Goal: Task Accomplishment & Management: Use online tool/utility

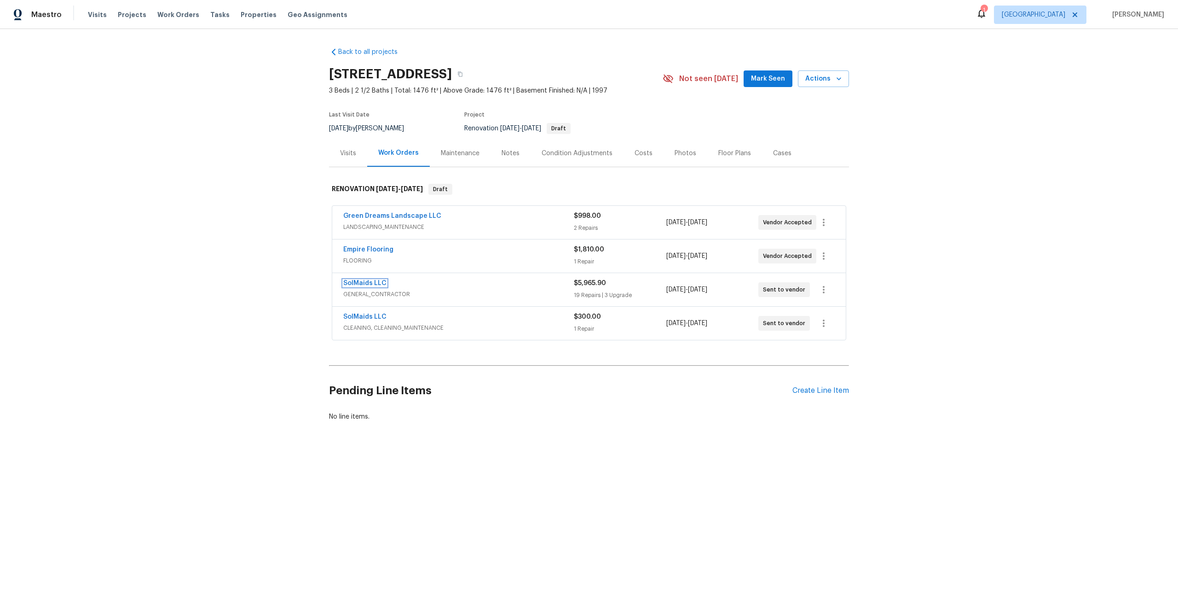
click at [370, 281] on link "SolMaids LLC" at bounding box center [364, 283] width 43 height 6
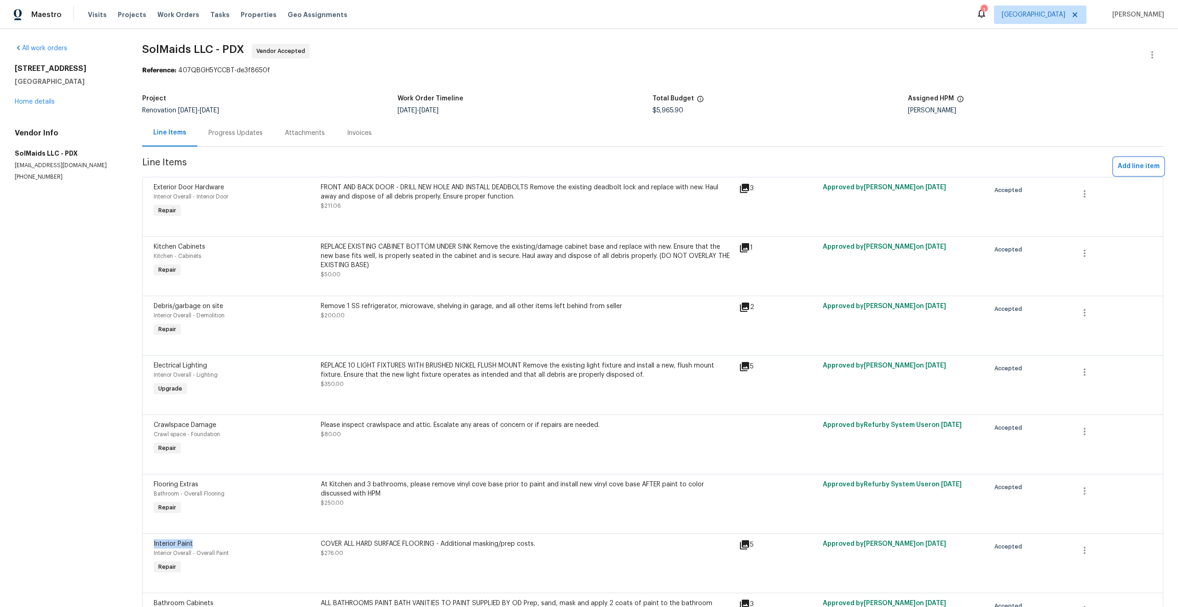
click at [1125, 164] on span "Add line item" at bounding box center [1139, 167] width 42 height 12
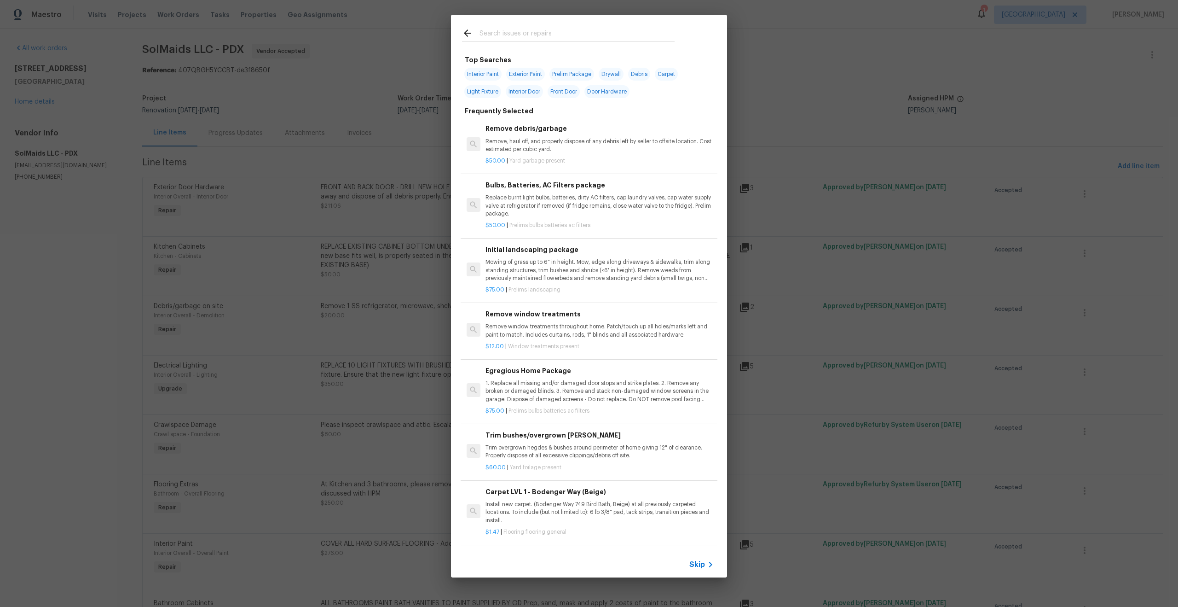
click at [541, 31] on input "text" at bounding box center [577, 35] width 195 height 14
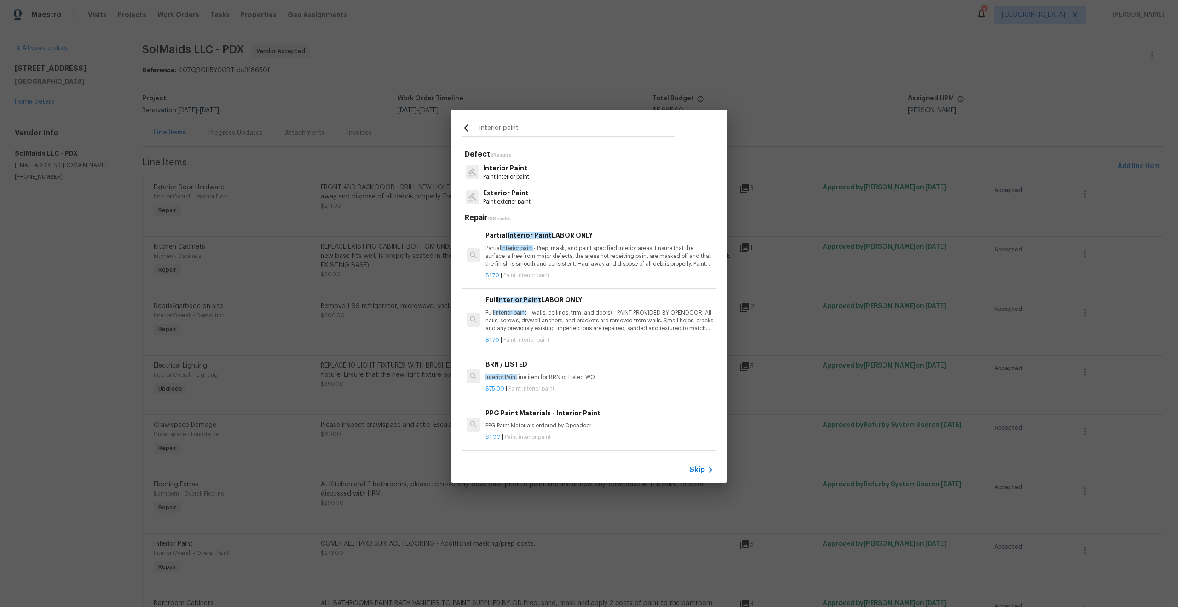
type input "interior paint"
click at [582, 323] on p "Full Interior paint - (walls, ceilings, trim, and doors) - PAINT PROVIDED BY OP…" at bounding box center [600, 320] width 228 height 23
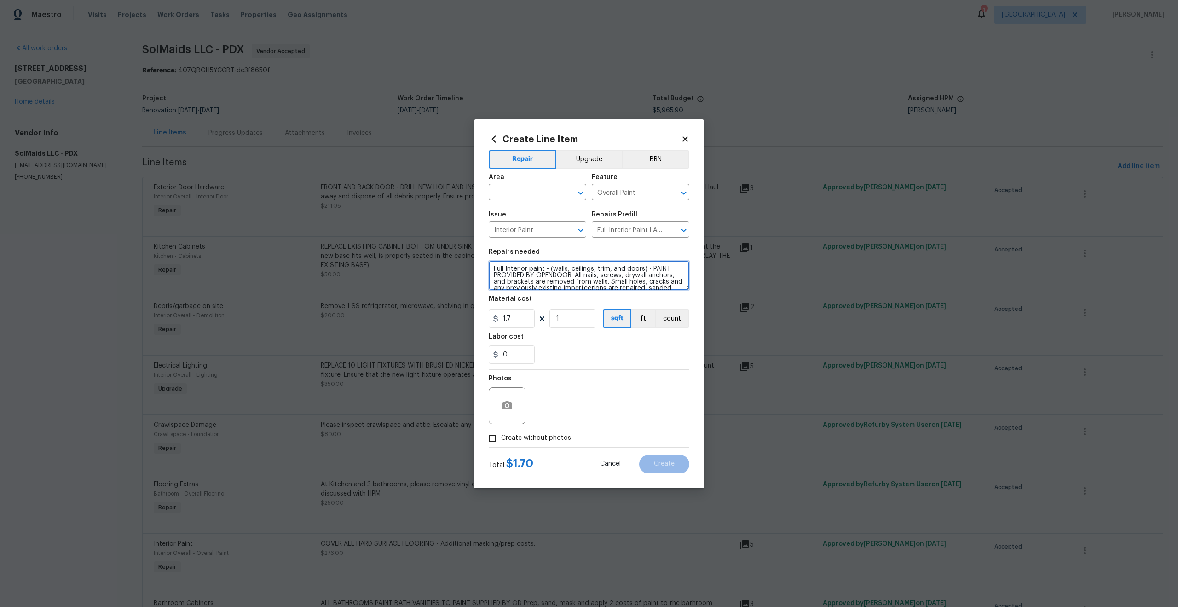
drag, startPoint x: 645, startPoint y: 270, endPoint x: 600, endPoint y: 269, distance: 45.1
click at [600, 269] on textarea "Full Interior paint - (walls, ceilings, trim, and doors) - PAINT PROVIDED BY OP…" at bounding box center [589, 274] width 201 height 29
drag, startPoint x: 587, startPoint y: 268, endPoint x: 581, endPoint y: 282, distance: 14.6
click at [581, 282] on textarea "Full Interior paint - (walls, ceilings ONLY) - PAINT PROVIDED BY OPENDOOR. All …" at bounding box center [589, 274] width 201 height 29
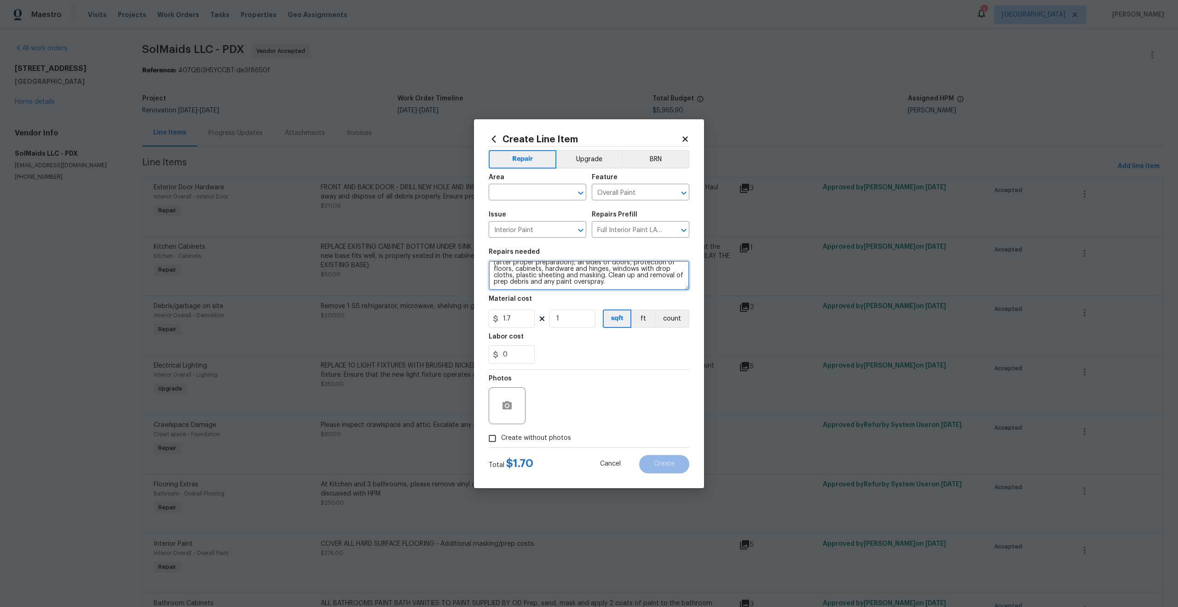
type textarea "Full Interior paint - (walls, ceilings ONLY) - PAINT PROVIDED BY OPENDOOR. All …"
click at [578, 316] on input "1" at bounding box center [572, 318] width 46 height 18
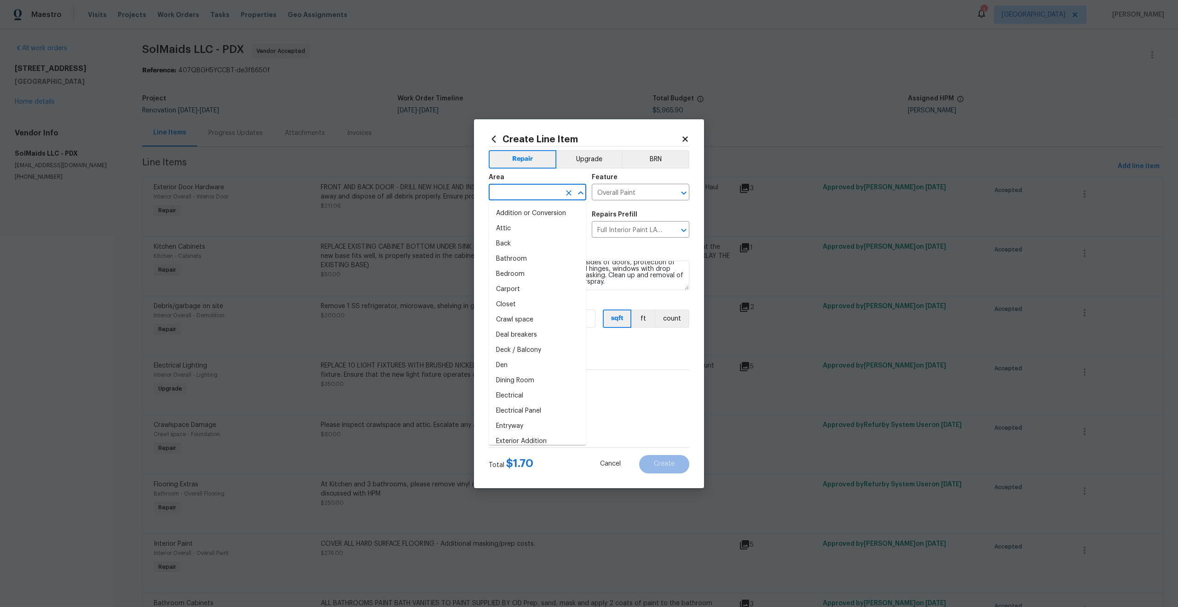
click at [542, 195] on input "text" at bounding box center [525, 193] width 72 height 14
type input "Interior Overall"
click at [585, 325] on input "1" at bounding box center [572, 318] width 46 height 18
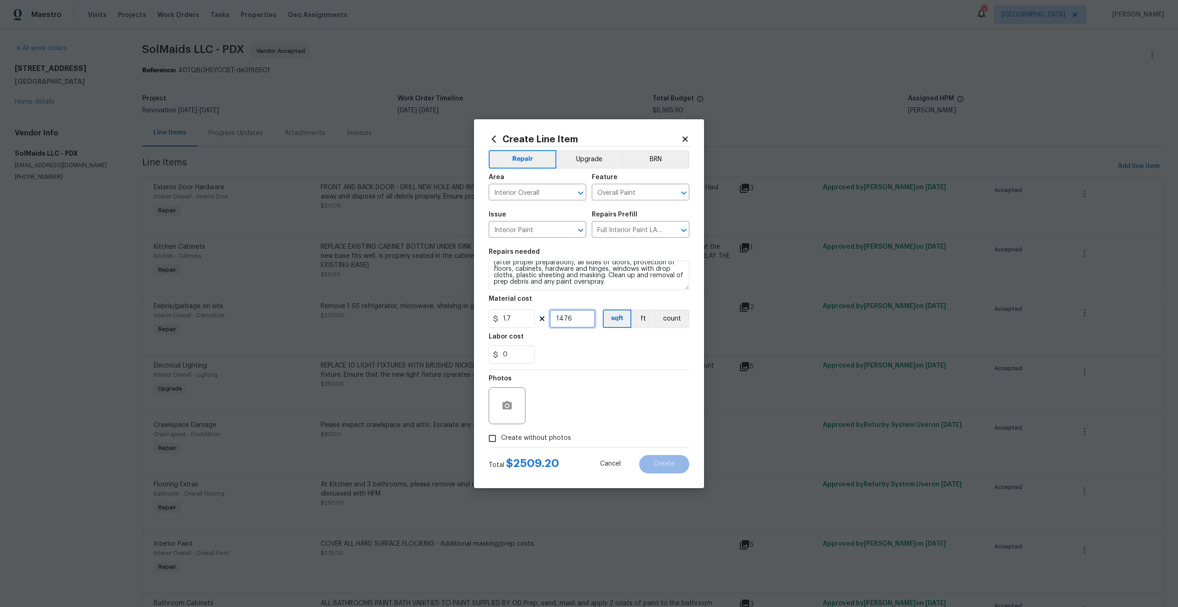
type input "1476"
drag, startPoint x: 492, startPoint y: 437, endPoint x: 506, endPoint y: 433, distance: 14.4
click at [495, 436] on input "Create without photos" at bounding box center [492, 437] width 17 height 17
checkbox input "true"
drag, startPoint x: 581, startPoint y: 413, endPoint x: 598, endPoint y: 420, distance: 18.2
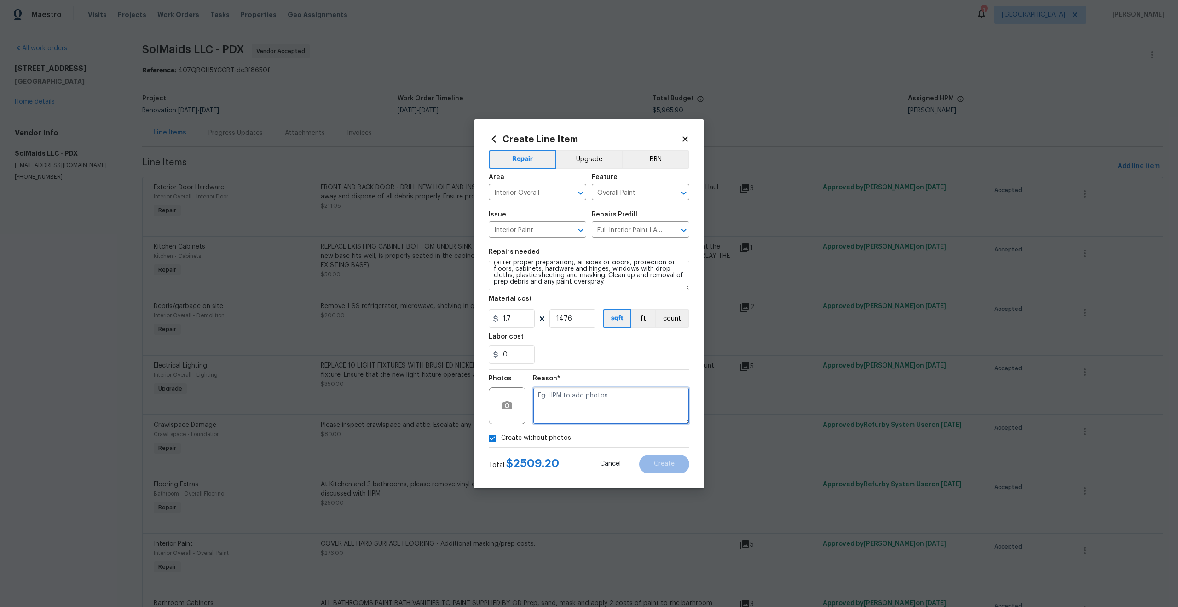
click at [581, 413] on textarea at bounding box center [611, 405] width 156 height 37
click at [670, 463] on span "Create" at bounding box center [664, 463] width 21 height 7
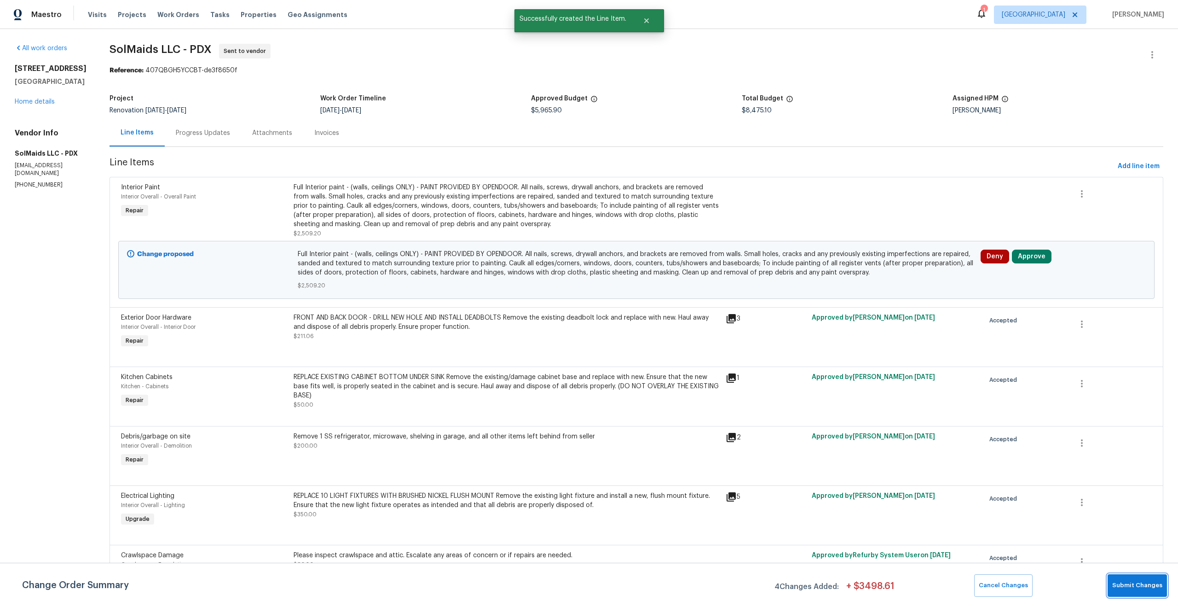
click at [1146, 582] on span "Submit Changes" at bounding box center [1137, 585] width 50 height 11
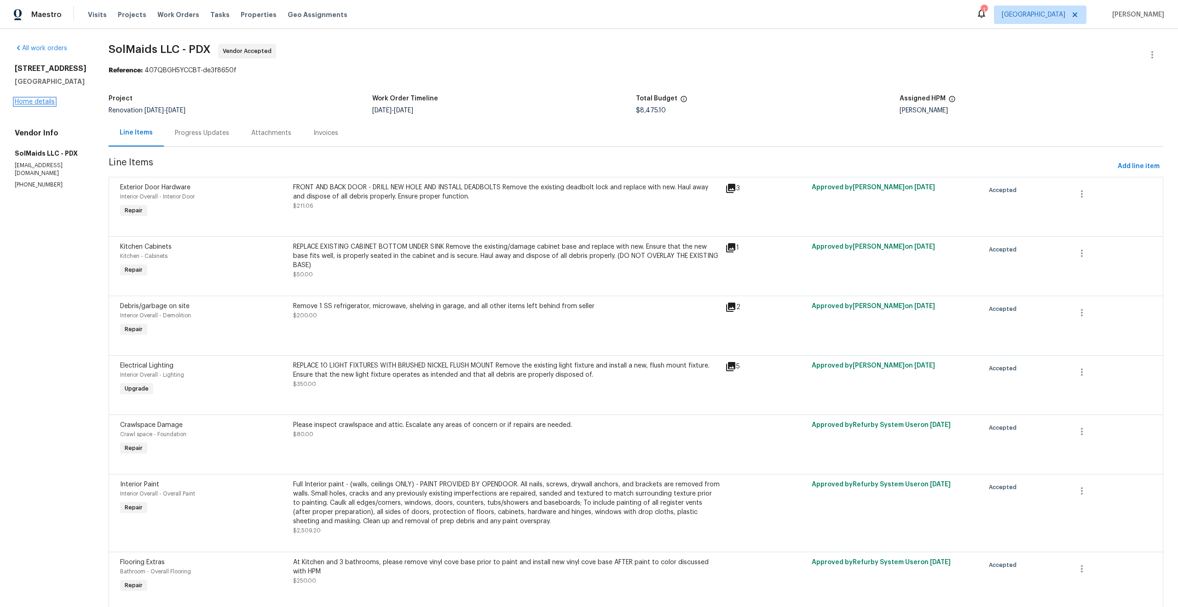
click at [38, 102] on link "Home details" at bounding box center [35, 101] width 40 height 6
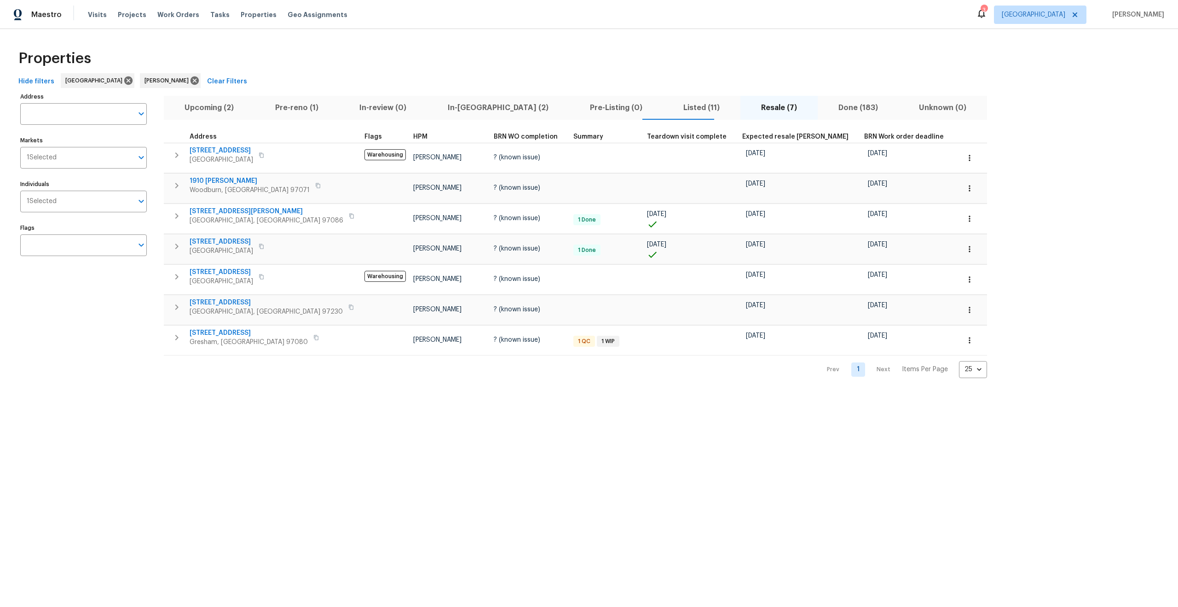
click at [223, 108] on span "Upcoming (2)" at bounding box center [209, 107] width 80 height 13
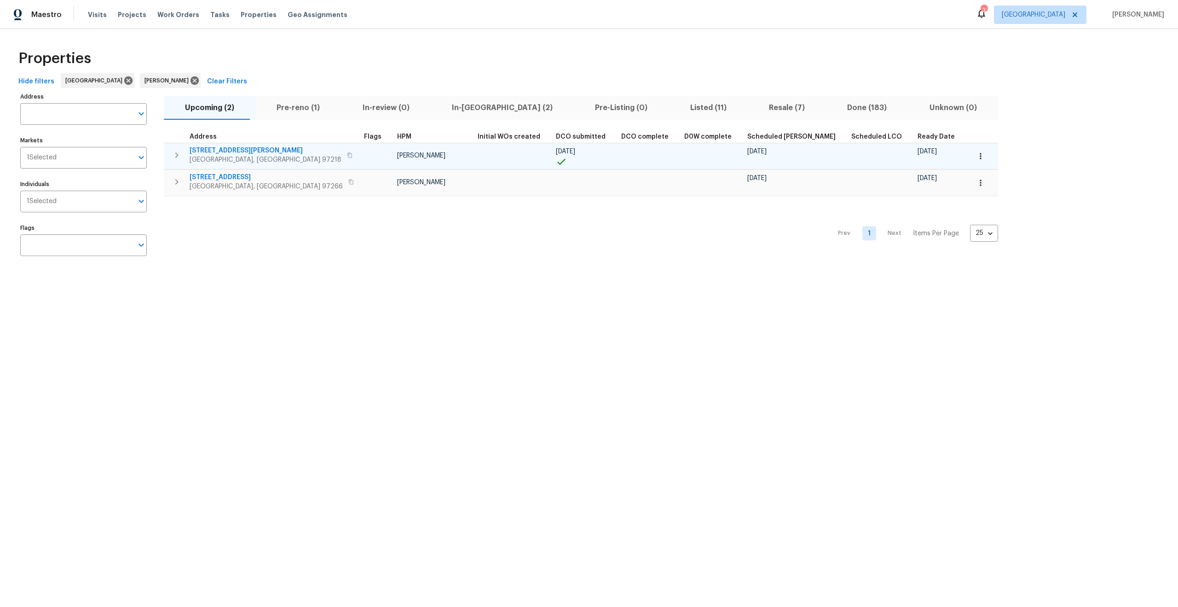
click at [976, 156] on icon "button" at bounding box center [980, 155] width 9 height 9
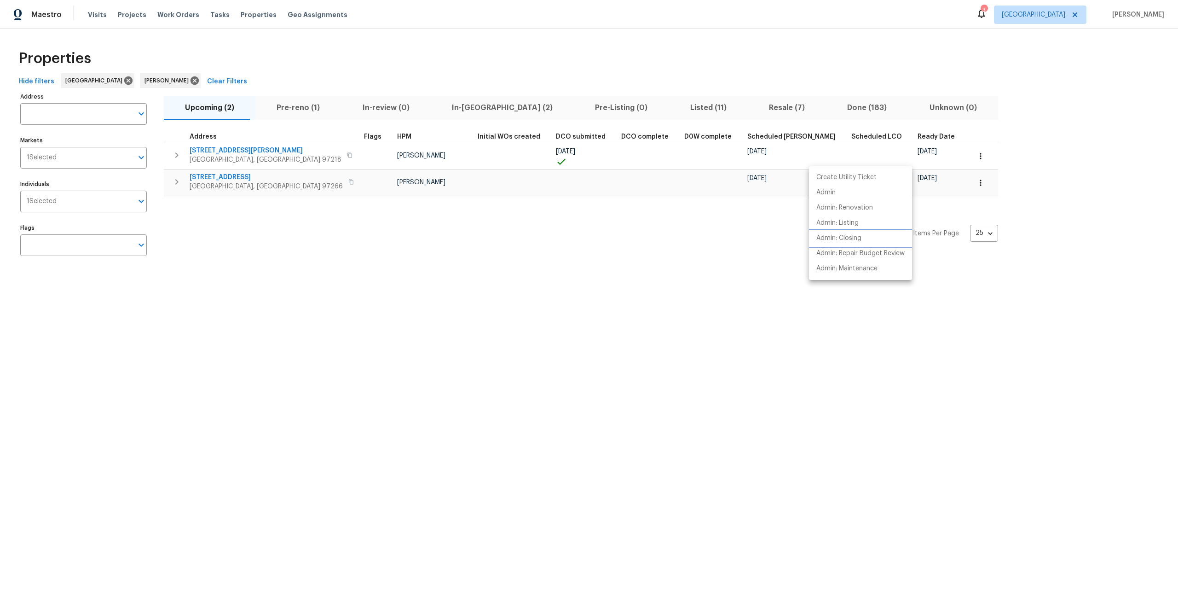
click at [841, 239] on p "Admin: Closing" at bounding box center [838, 238] width 45 height 10
drag, startPoint x: 963, startPoint y: 70, endPoint x: 955, endPoint y: 71, distance: 8.3
click at [960, 71] on div at bounding box center [589, 303] width 1178 height 607
click at [312, 108] on span "Pre-reno (1)" at bounding box center [298, 107] width 75 height 13
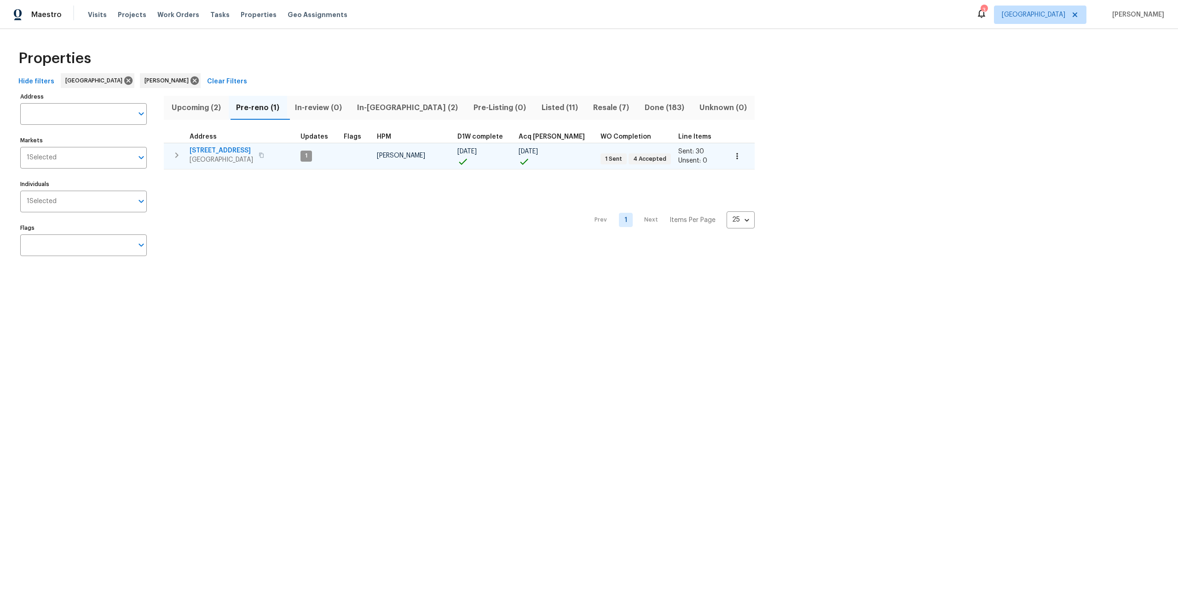
drag, startPoint x: 264, startPoint y: 157, endPoint x: 264, endPoint y: 144, distance: 13.3
click at [263, 157] on icon "button" at bounding box center [261, 154] width 5 height 5
click at [374, 108] on span "In-reno (2)" at bounding box center [407, 107] width 105 height 13
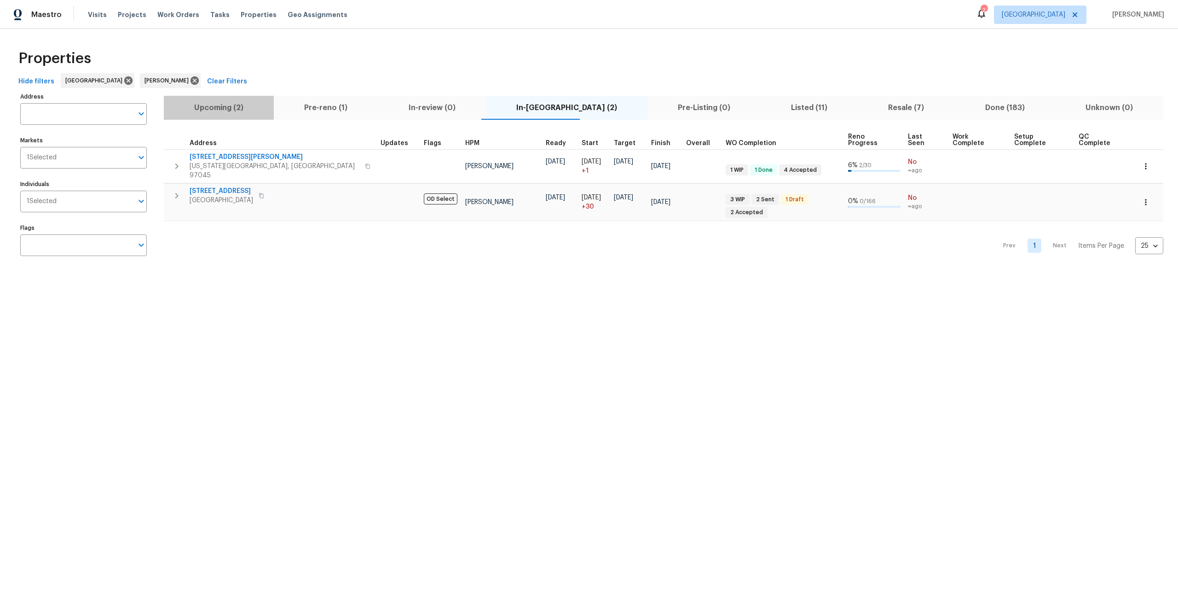
click at [242, 113] on span "Upcoming (2)" at bounding box center [218, 107] width 99 height 13
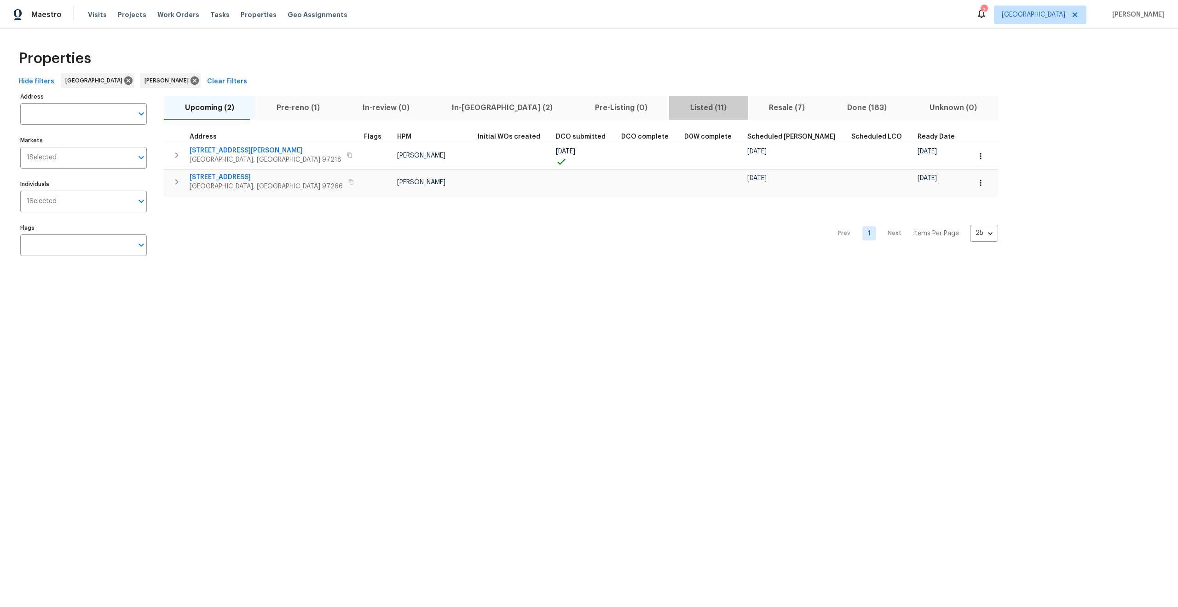
click at [675, 112] on span "Listed (11)" at bounding box center [709, 107] width 68 height 13
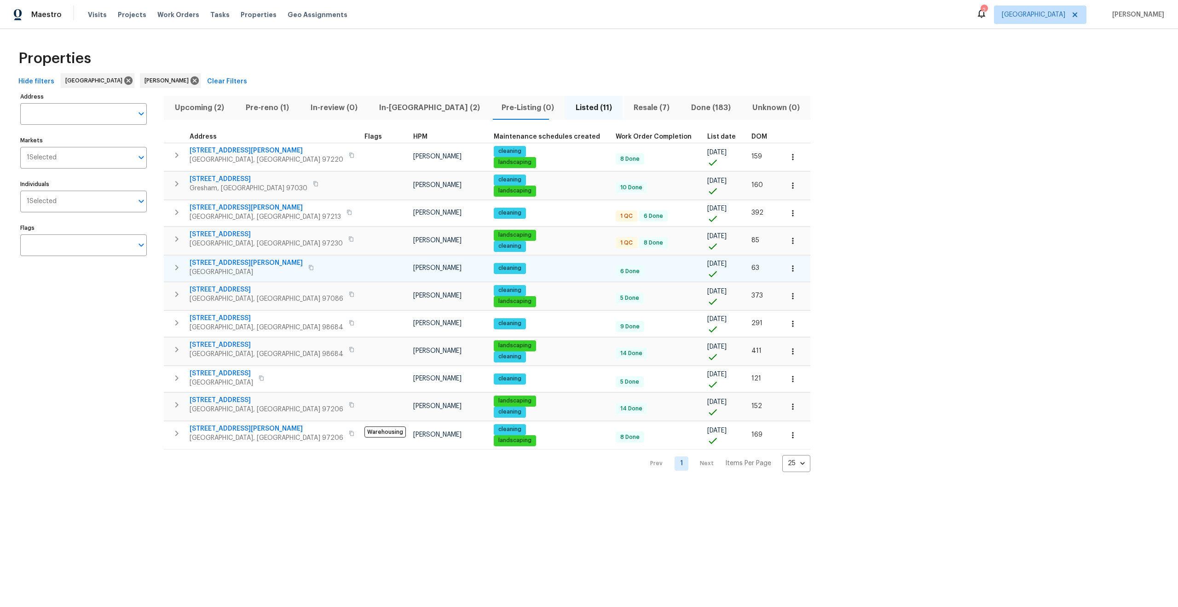
click at [308, 267] on icon "button" at bounding box center [311, 268] width 6 height 6
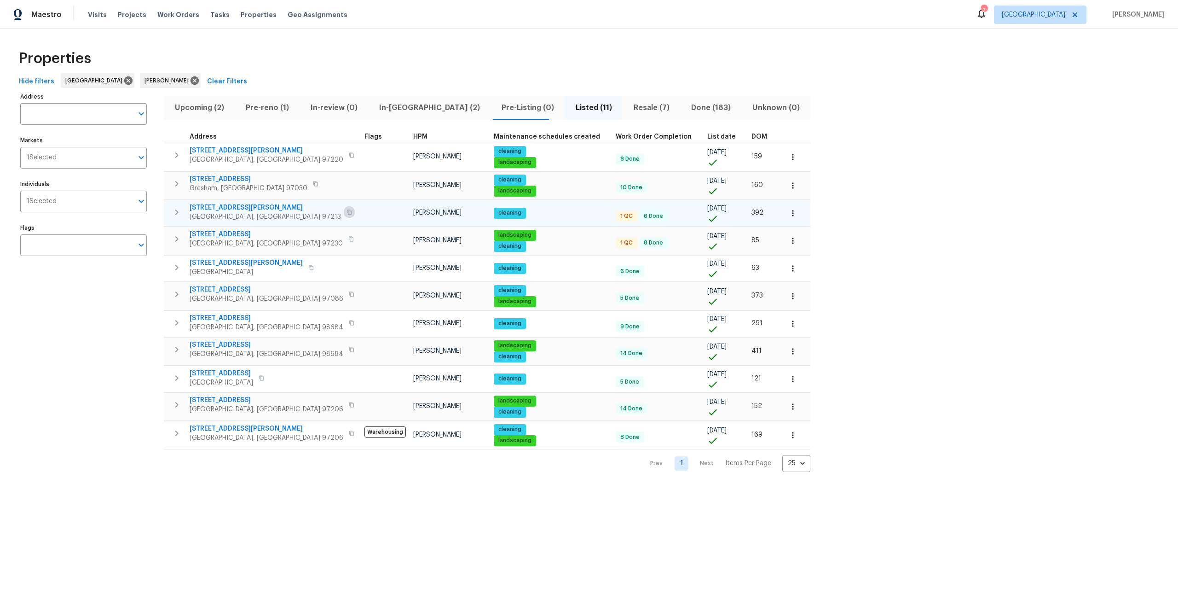
drag, startPoint x: 260, startPoint y: 210, endPoint x: 260, endPoint y: 214, distance: 4.6
click at [347, 209] on icon "button" at bounding box center [350, 212] width 6 height 6
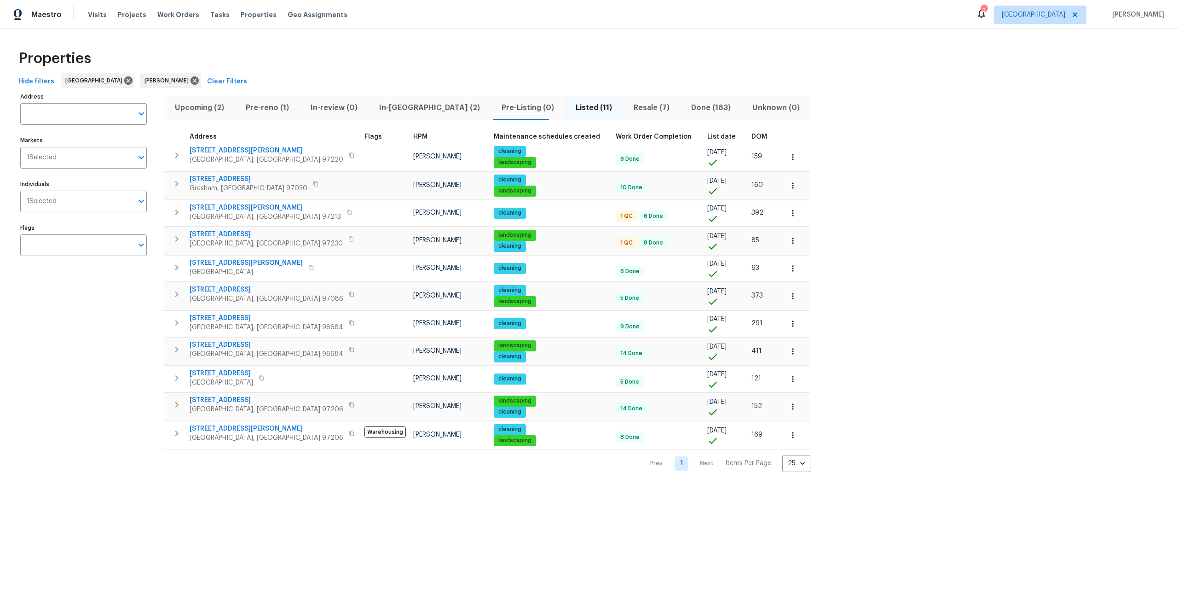
click at [197, 109] on span "Upcoming (2)" at bounding box center [199, 107] width 60 height 13
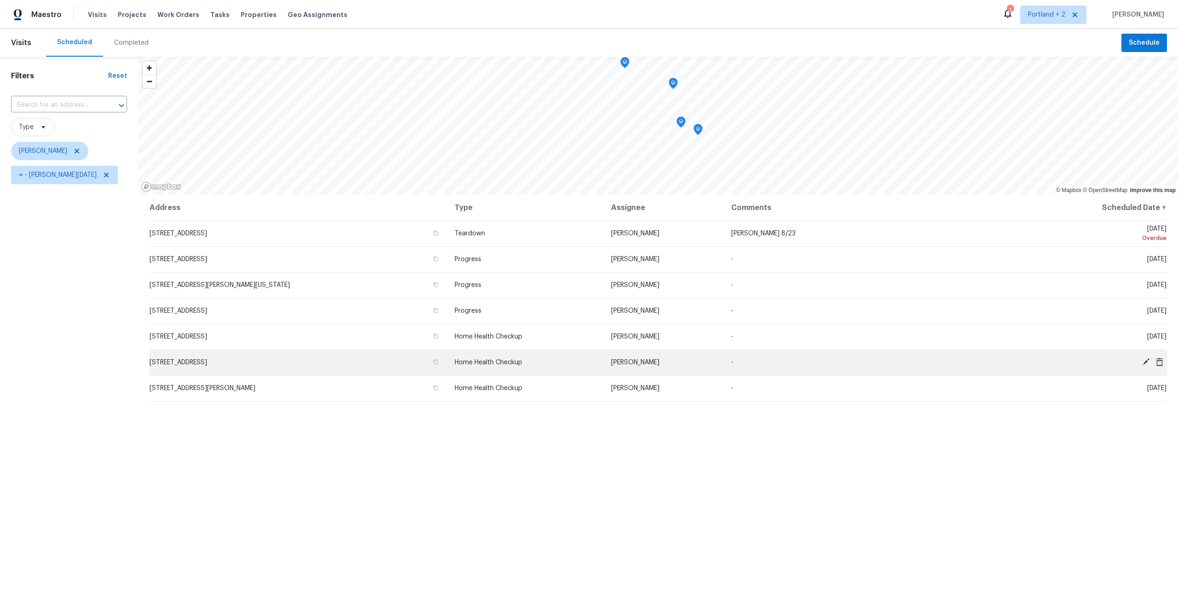
scroll to position [66, 0]
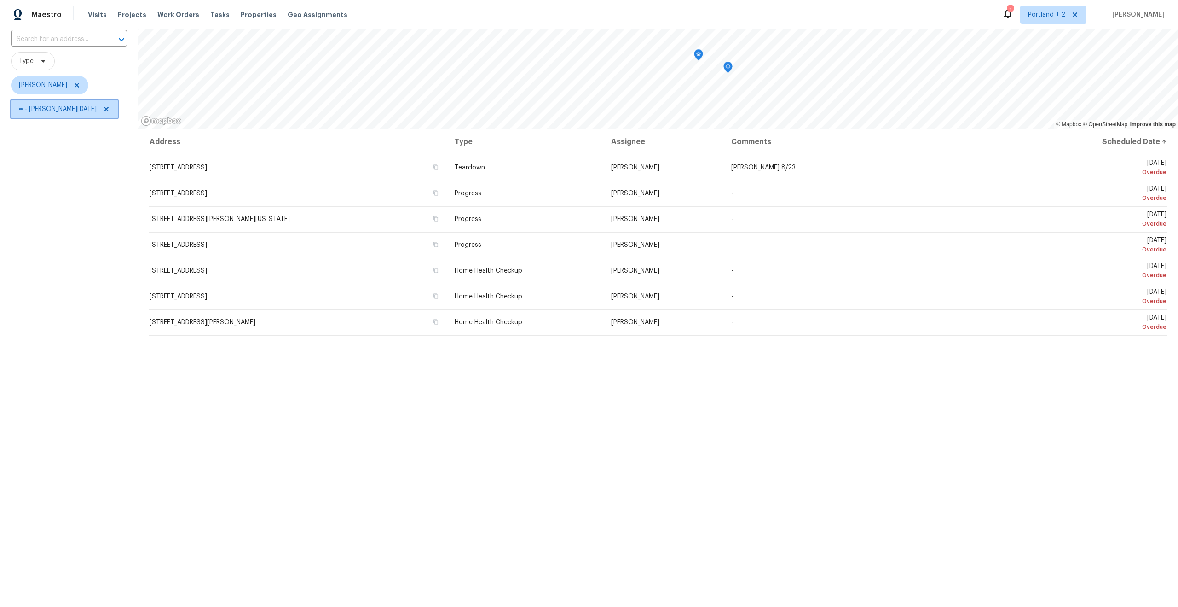
click at [103, 109] on icon at bounding box center [106, 108] width 7 height 7
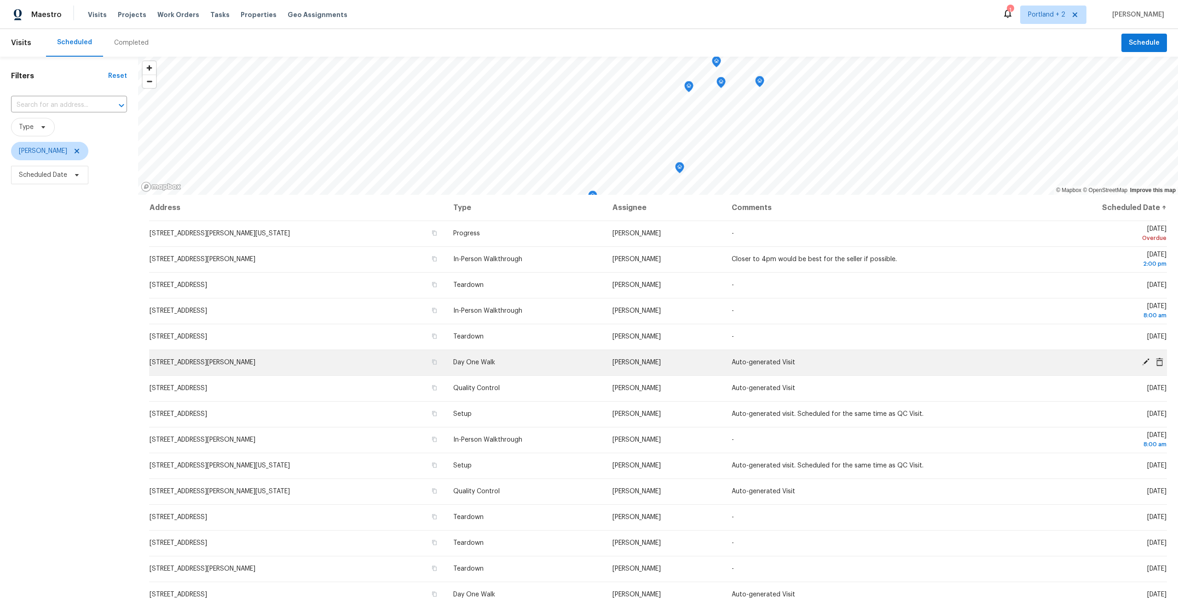
click at [1146, 362] on icon at bounding box center [1145, 361] width 7 height 7
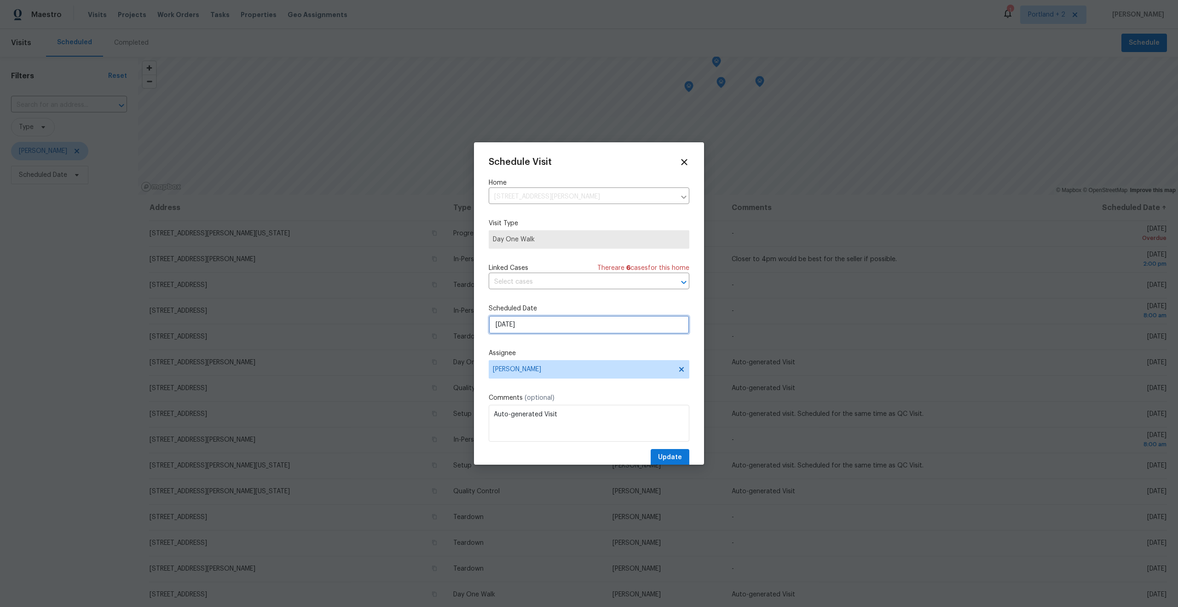
click at [534, 328] on input "8/25/2025" at bounding box center [589, 324] width 201 height 18
click at [592, 273] on div "20" at bounding box center [591, 272] width 15 height 13
type input "8/20/2025"
click at [672, 460] on span "Update" at bounding box center [670, 457] width 24 height 12
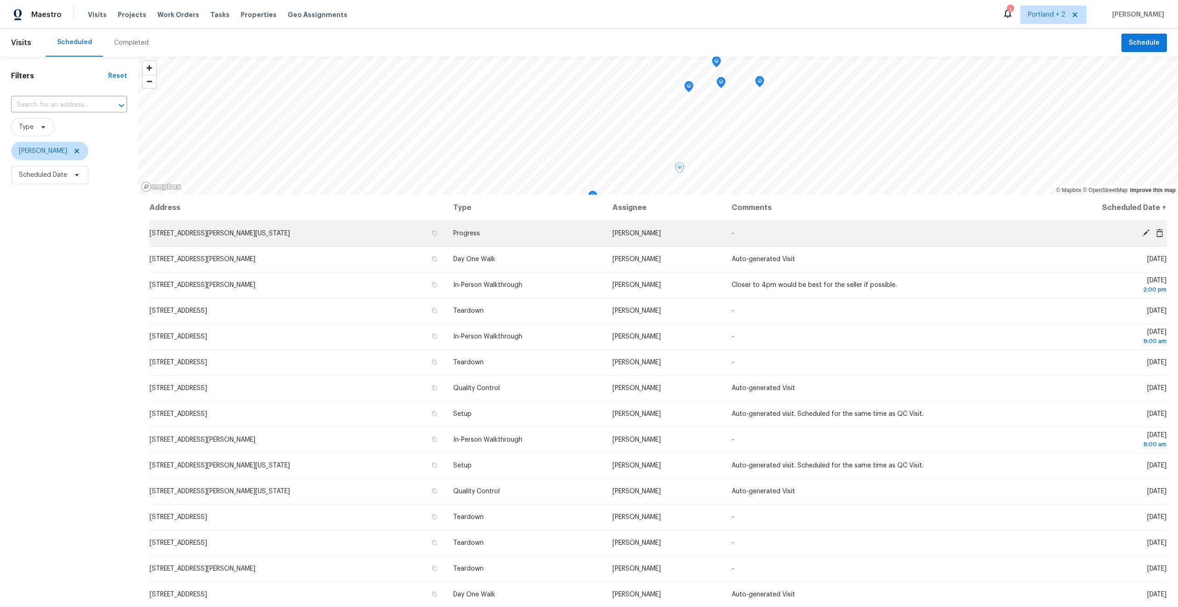
click at [1150, 231] on icon at bounding box center [1146, 233] width 8 height 8
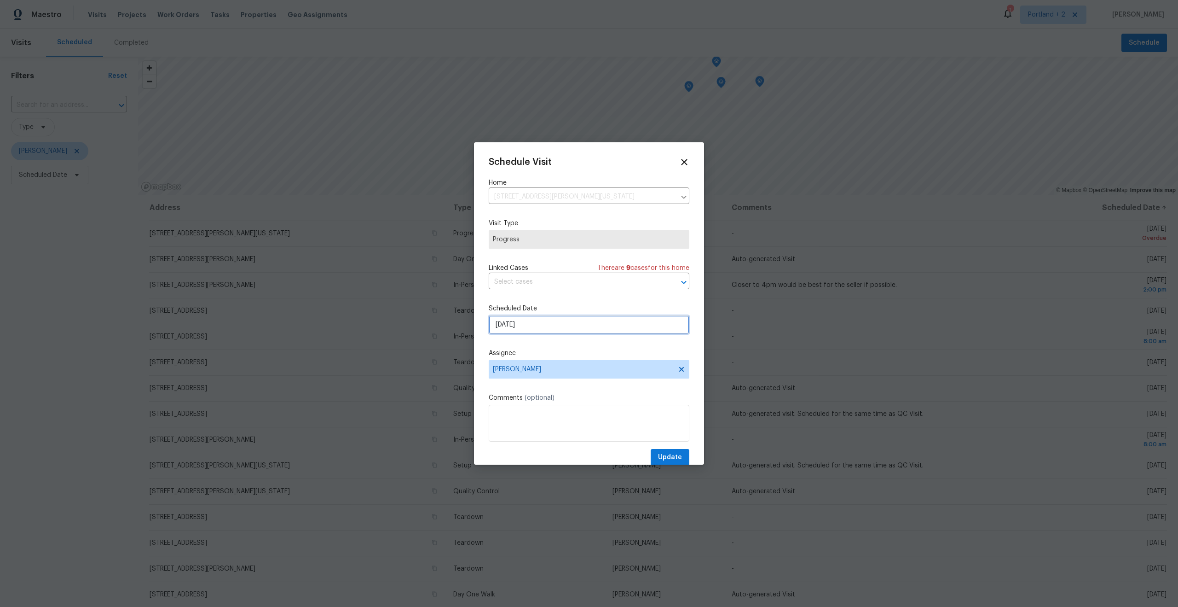
click at [542, 320] on input "8/19/2025" at bounding box center [589, 324] width 201 height 18
drag, startPoint x: 584, startPoint y: 267, endPoint x: 603, endPoint y: 343, distance: 78.4
click at [584, 267] on div "20" at bounding box center [591, 272] width 15 height 13
type input "8/20/2025"
click at [669, 459] on span "Update" at bounding box center [670, 457] width 24 height 12
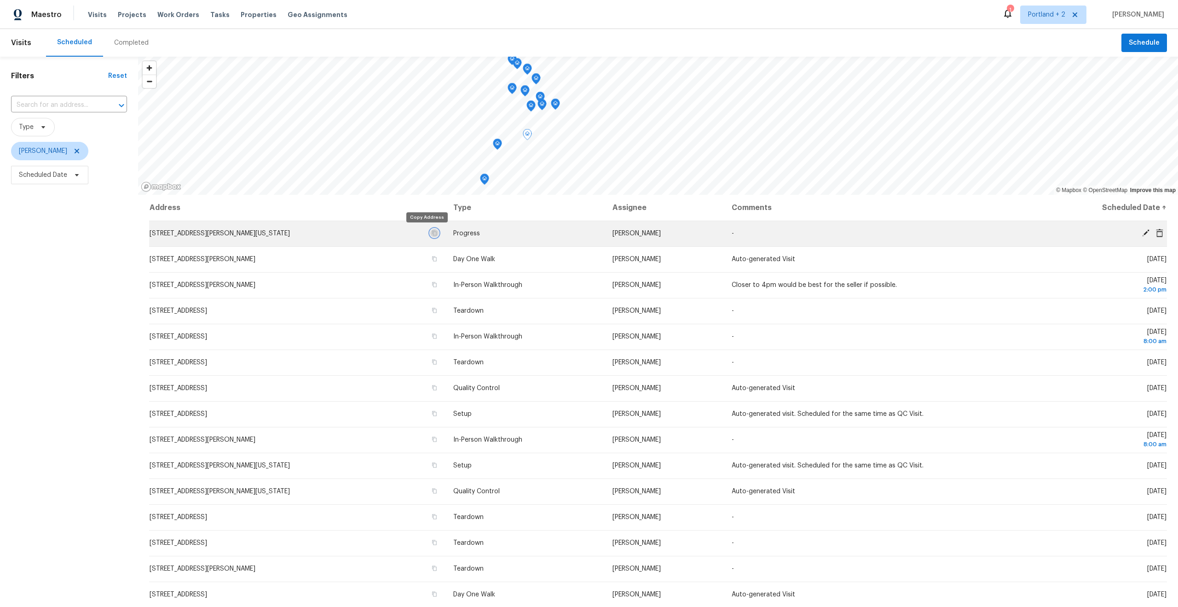
drag, startPoint x: 424, startPoint y: 232, endPoint x: 401, endPoint y: 196, distance: 43.0
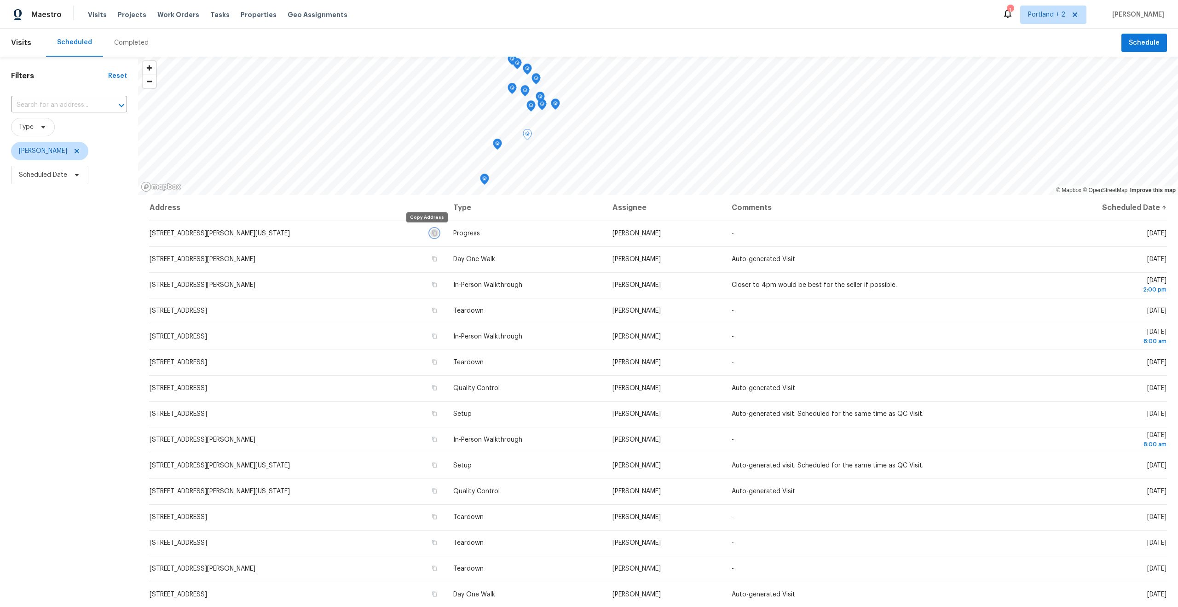
click at [432, 232] on icon "button" at bounding box center [434, 233] width 5 height 5
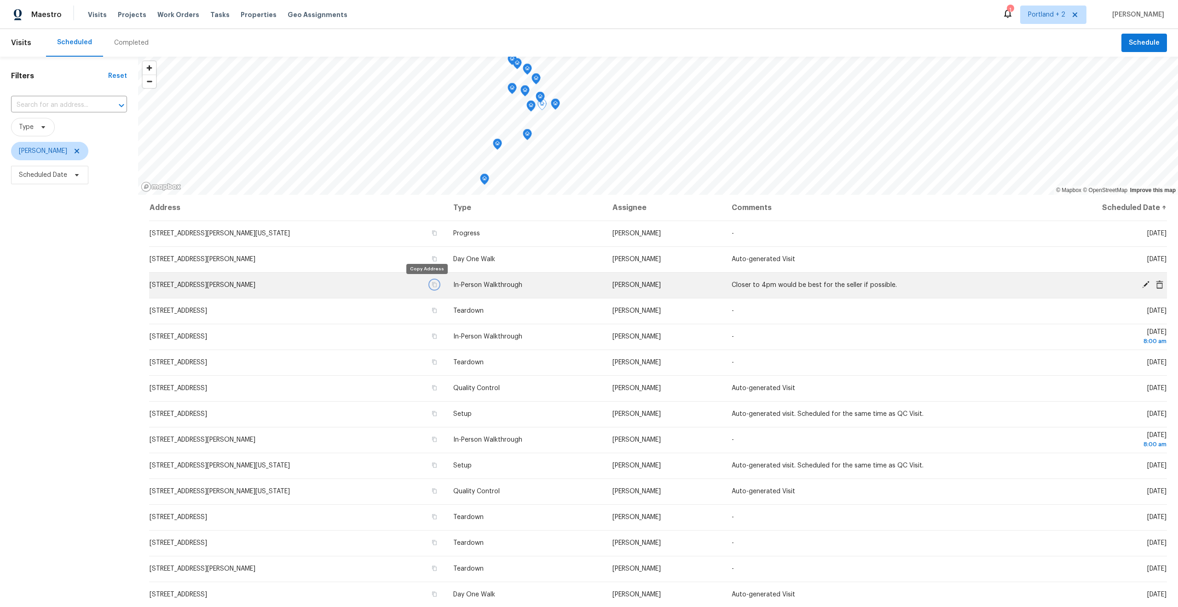
click at [432, 286] on icon "button" at bounding box center [434, 284] width 5 height 5
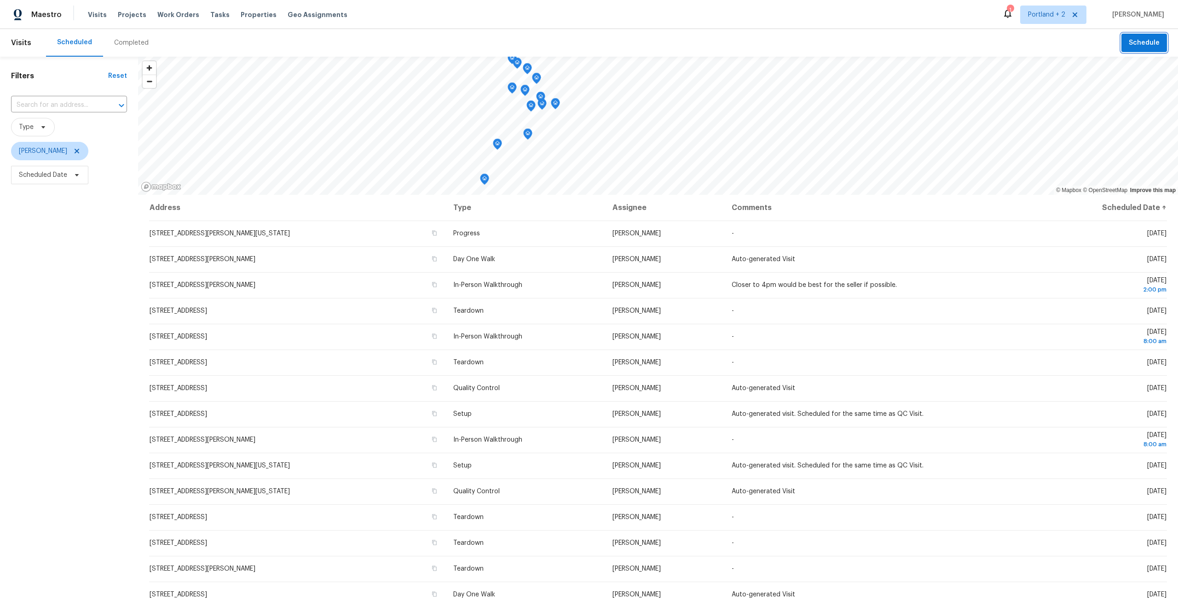
click at [1154, 41] on span "Schedule" at bounding box center [1144, 43] width 31 height 12
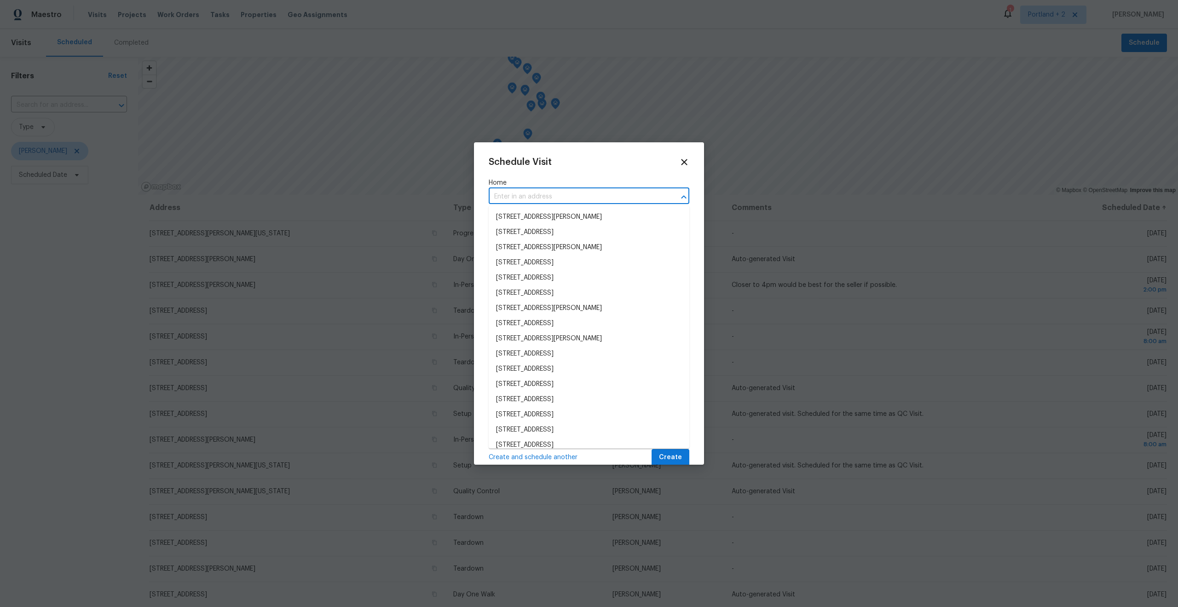
click at [499, 198] on input "text" at bounding box center [576, 197] width 175 height 14
paste input "668 McVey Ave Unit 83 Lake Oswego OR 97034"
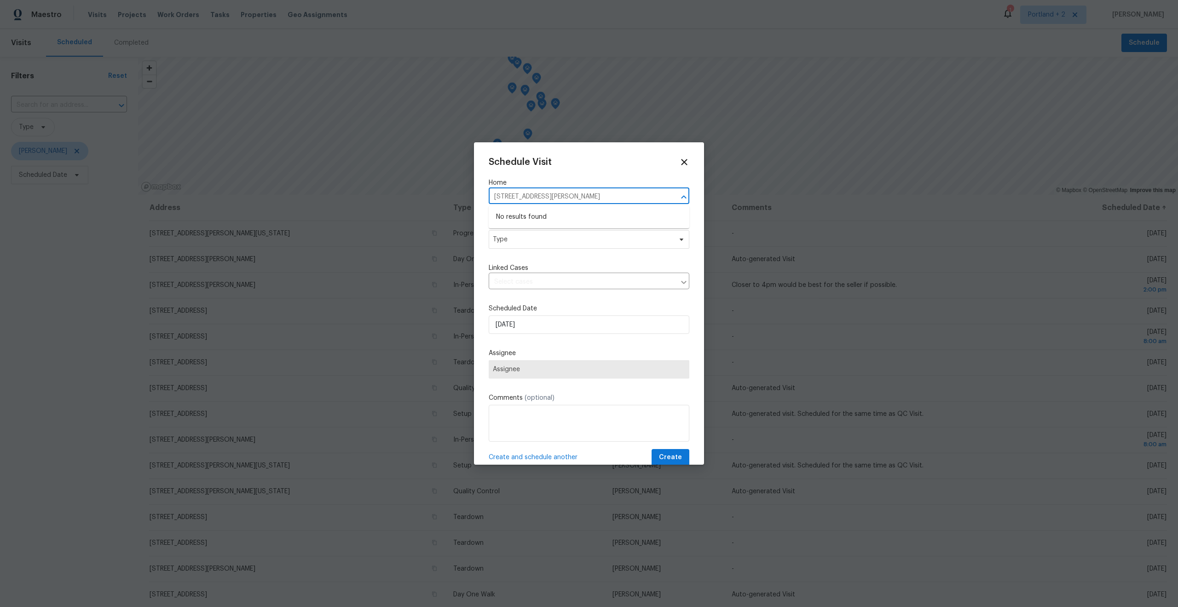
drag, startPoint x: 647, startPoint y: 196, endPoint x: 524, endPoint y: 195, distance: 123.3
click at [535, 198] on input "668 McVey Ave Unit 83 Lake Oswego OR 97034" at bounding box center [576, 197] width 175 height 14
type input "668 McVey Av"
drag, startPoint x: 539, startPoint y: 214, endPoint x: 539, endPoint y: 223, distance: 8.7
click at [539, 215] on li "668 McVey Ave Unit 83, Lake Oswego, OR 97034" at bounding box center [589, 216] width 201 height 15
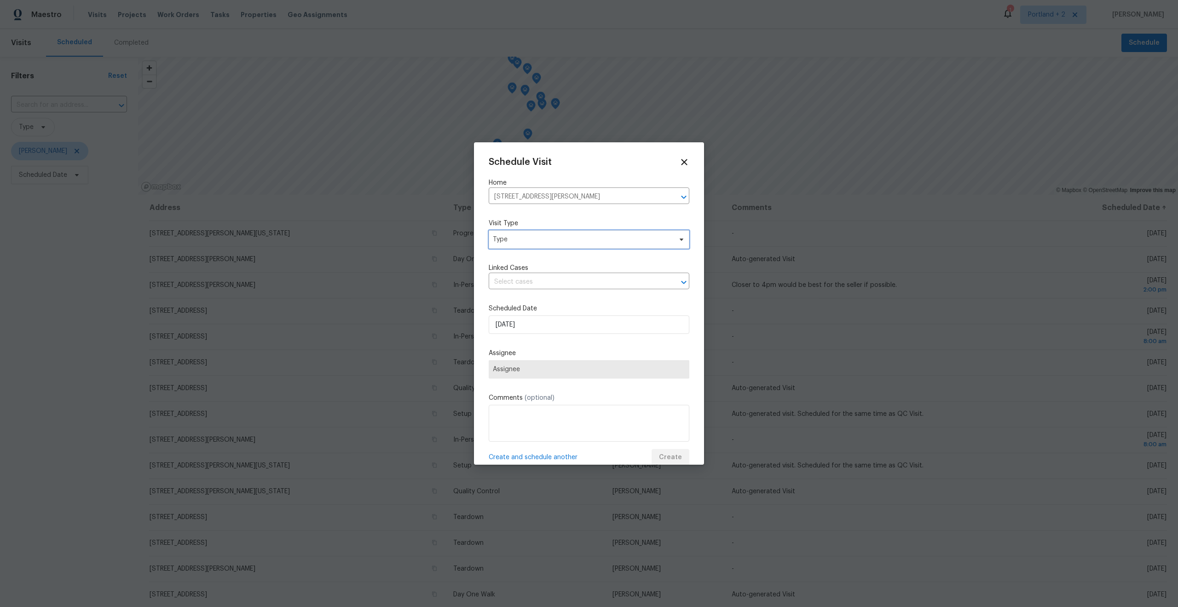
click at [535, 243] on span "Type" at bounding box center [582, 239] width 179 height 9
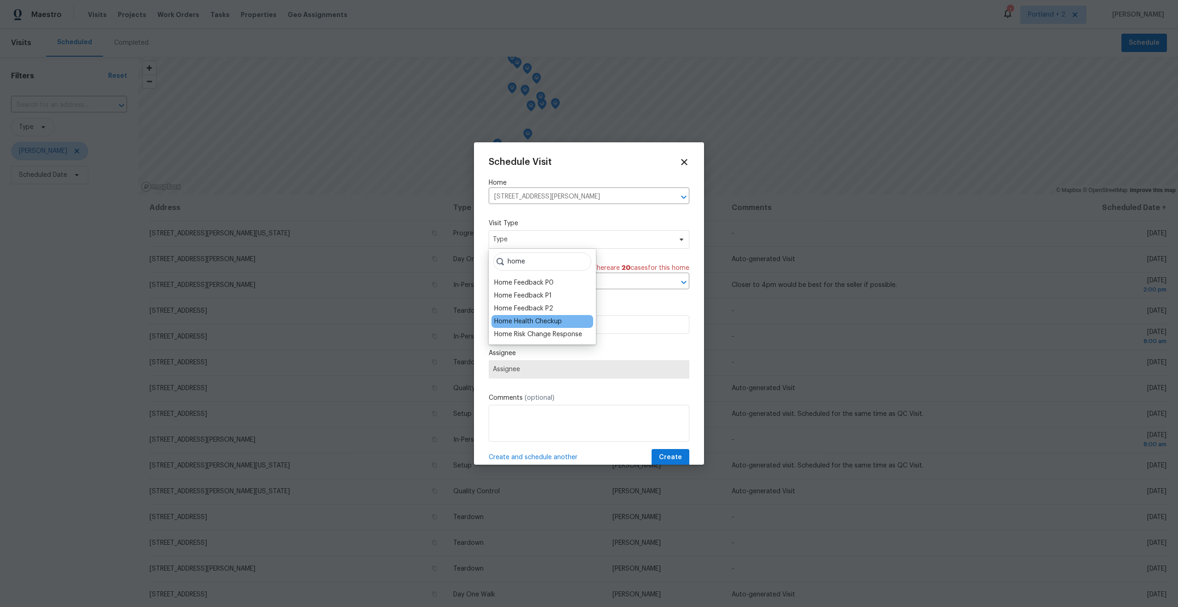
type input "home"
click at [555, 327] on div "Home Health Checkup" at bounding box center [542, 321] width 102 height 13
click at [555, 323] on div "Home Health Checkup" at bounding box center [528, 321] width 68 height 9
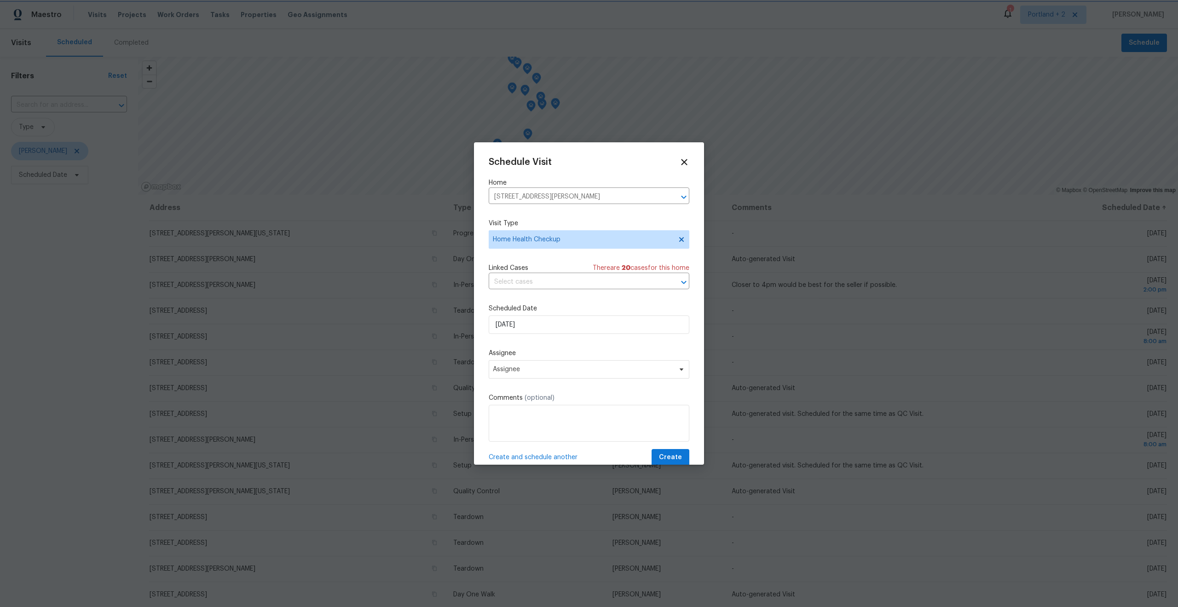
scroll to position [5, 0]
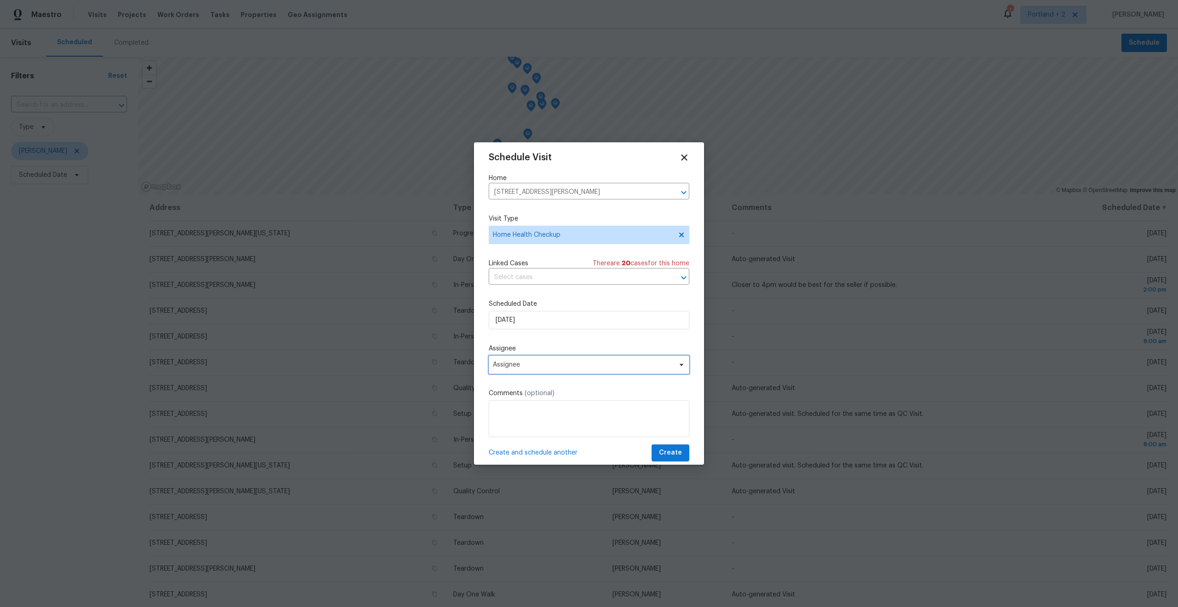
click at [552, 371] on span "Assignee" at bounding box center [589, 364] width 201 height 18
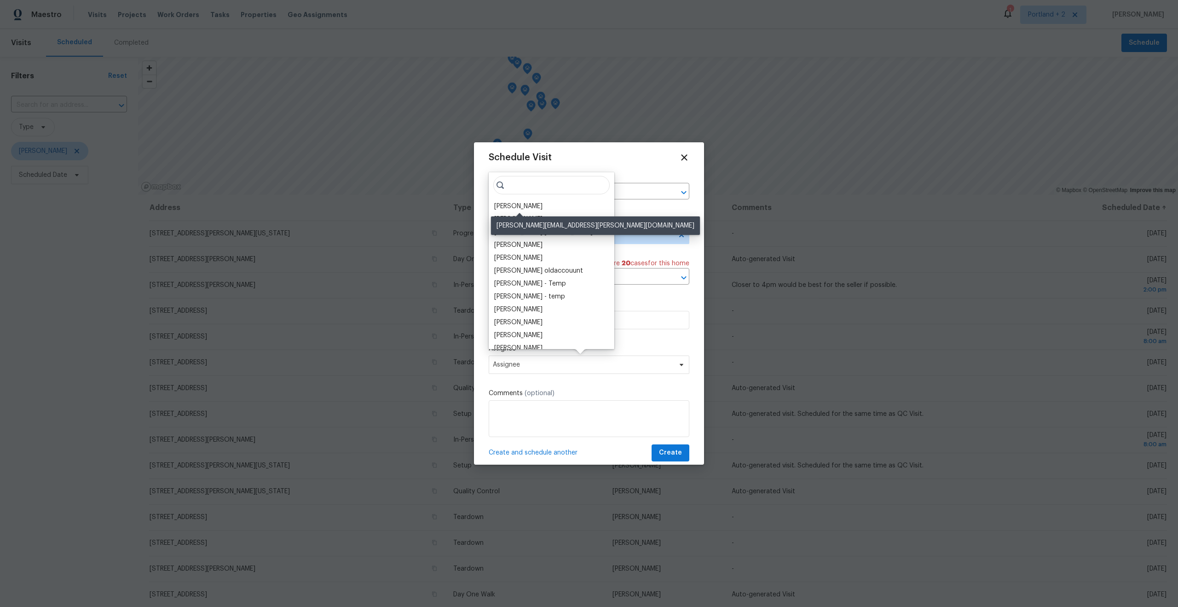
click at [539, 207] on div "[PERSON_NAME]" at bounding box center [518, 206] width 48 height 9
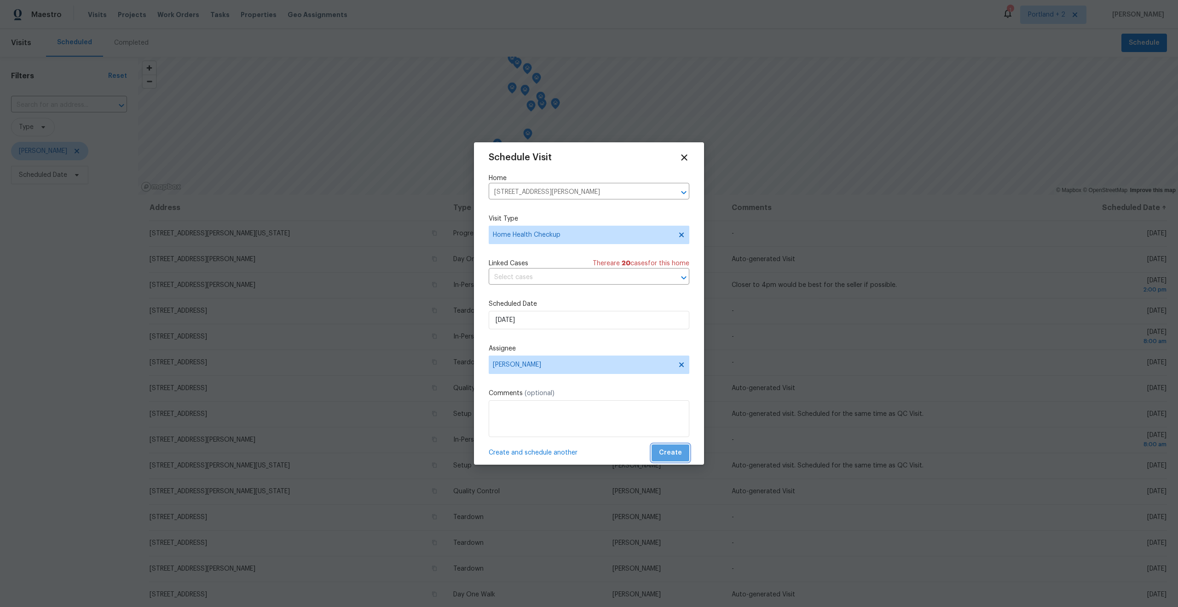
click at [678, 451] on span "Create" at bounding box center [670, 453] width 23 height 12
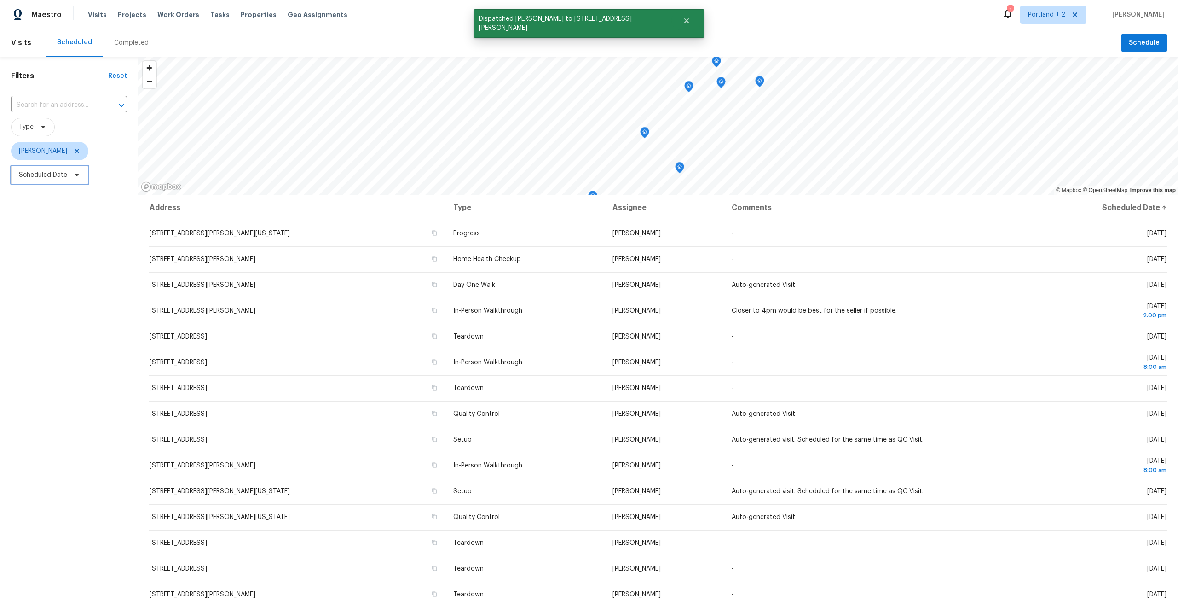
click at [82, 176] on span "Scheduled Date" at bounding box center [49, 175] width 77 height 18
click at [136, 215] on div at bounding box center [107, 205] width 193 height 29
click at [131, 205] on input "text" at bounding box center [153, 206] width 91 height 18
select select "7"
select select "2025"
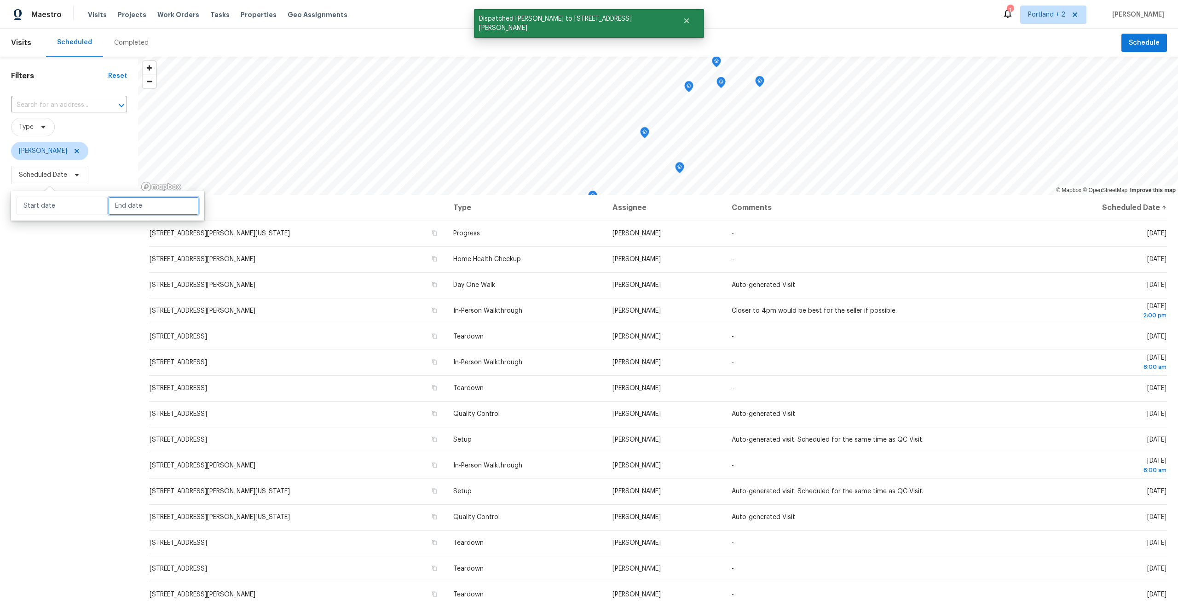
select select "8"
select select "2025"
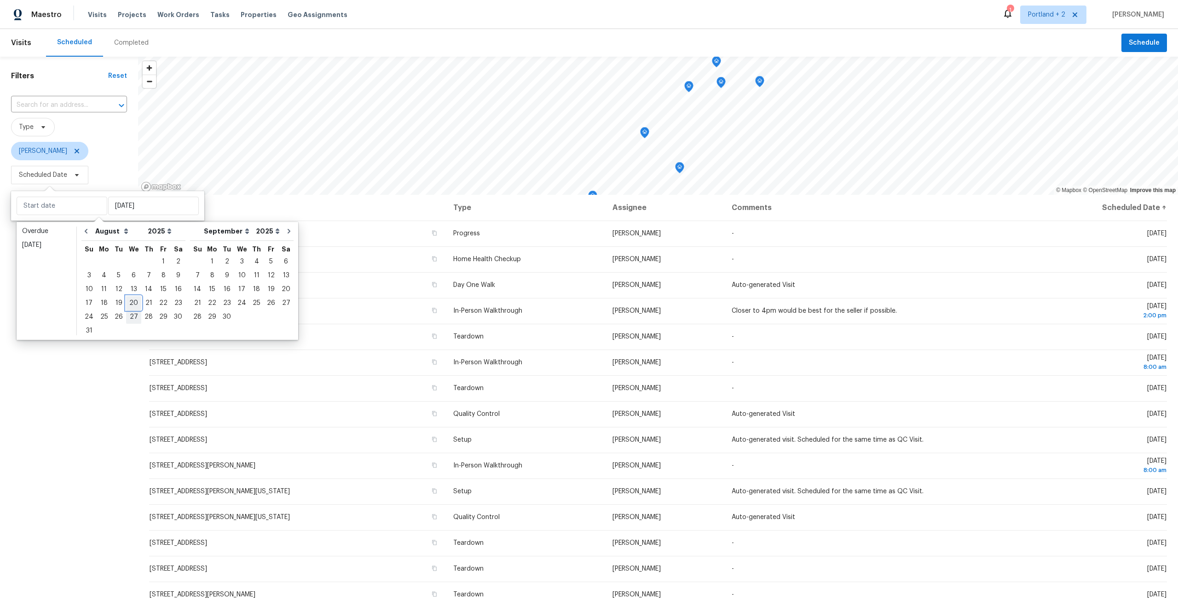
drag, startPoint x: 134, startPoint y: 305, endPoint x: 132, endPoint y: 310, distance: 5.6
click at [134, 305] on div "20" at bounding box center [133, 302] width 15 height 13
type input "Wed, Aug 20"
type input "Wed, Aug 27"
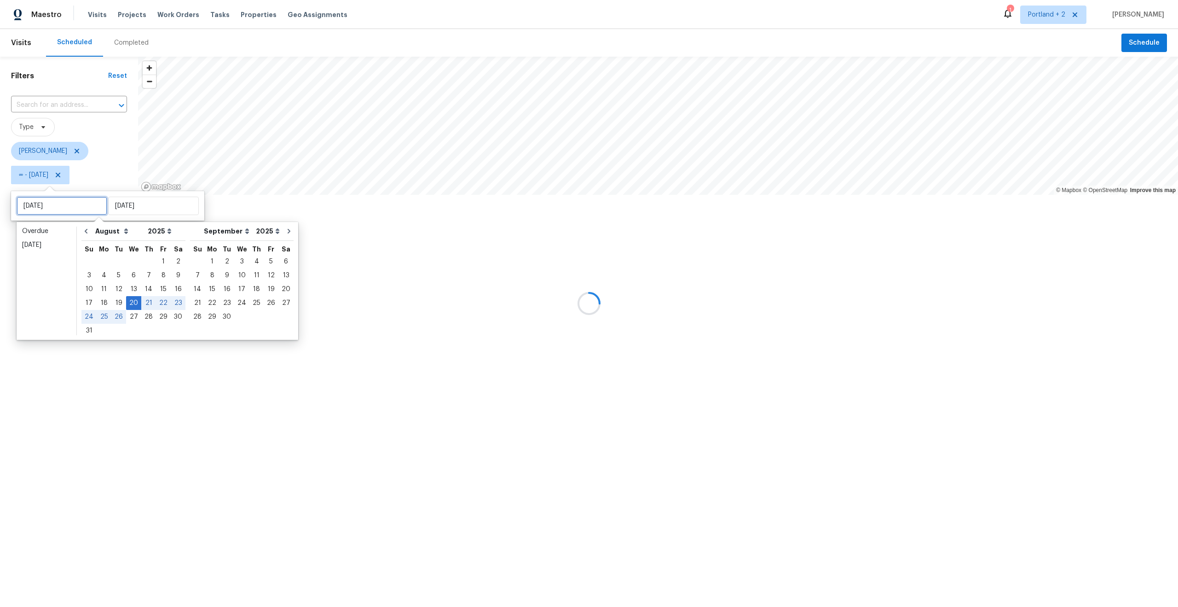
type input "Wed, Aug 20"
click at [105, 378] on div at bounding box center [589, 303] width 1178 height 607
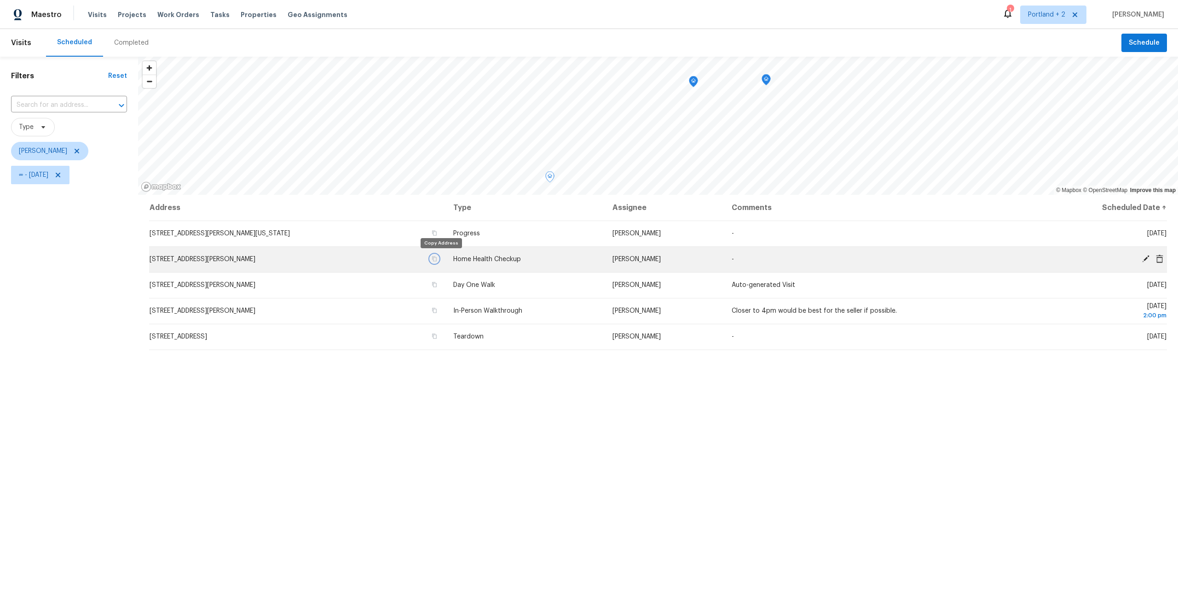
drag, startPoint x: 441, startPoint y: 260, endPoint x: 431, endPoint y: 253, distance: 12.3
click at [437, 260] on icon "button" at bounding box center [435, 259] width 6 height 6
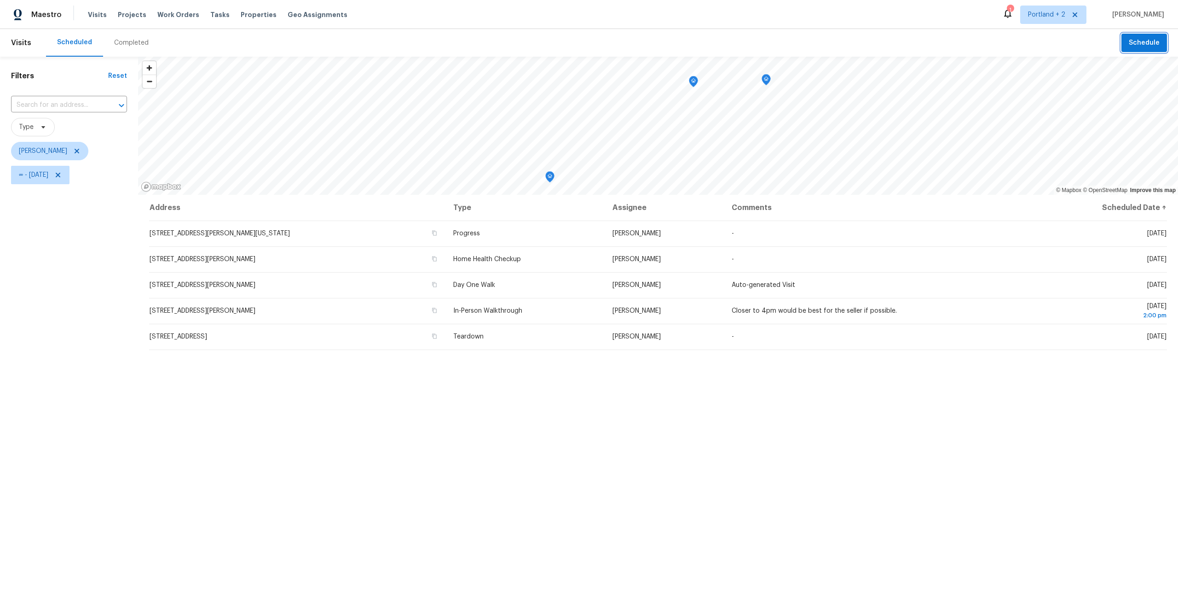
click at [1125, 42] on button "Schedule" at bounding box center [1144, 43] width 46 height 19
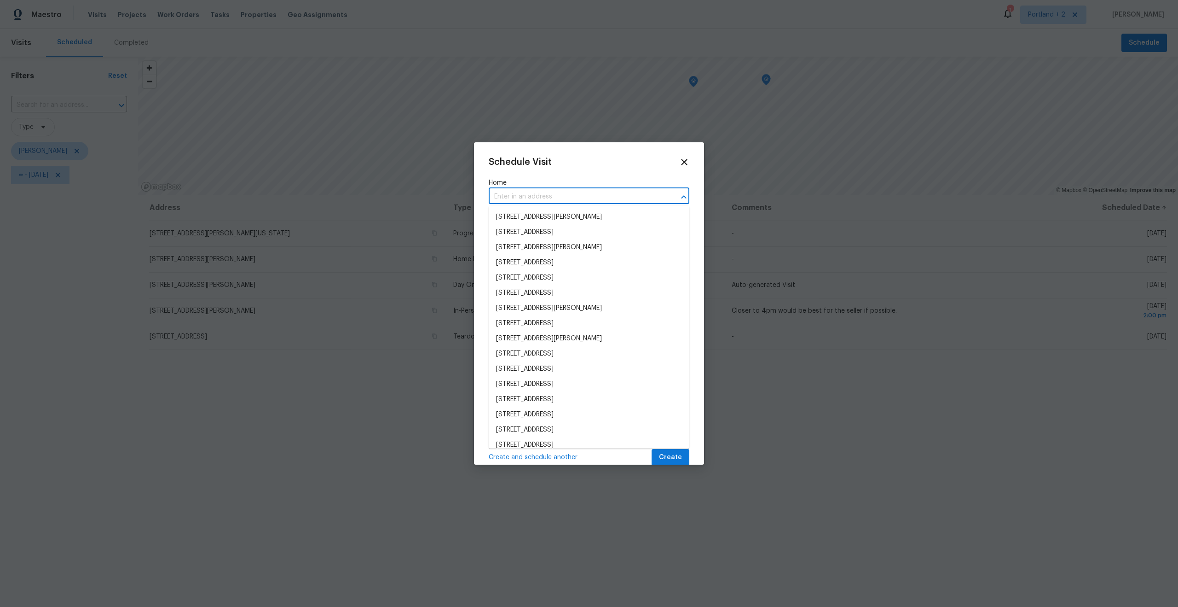
click at [553, 191] on input "text" at bounding box center [576, 197] width 175 height 14
paste input "6001 NE Holladay St Portland OR 97213"
type input "6001 NE Holladay St Portland OR 97213"
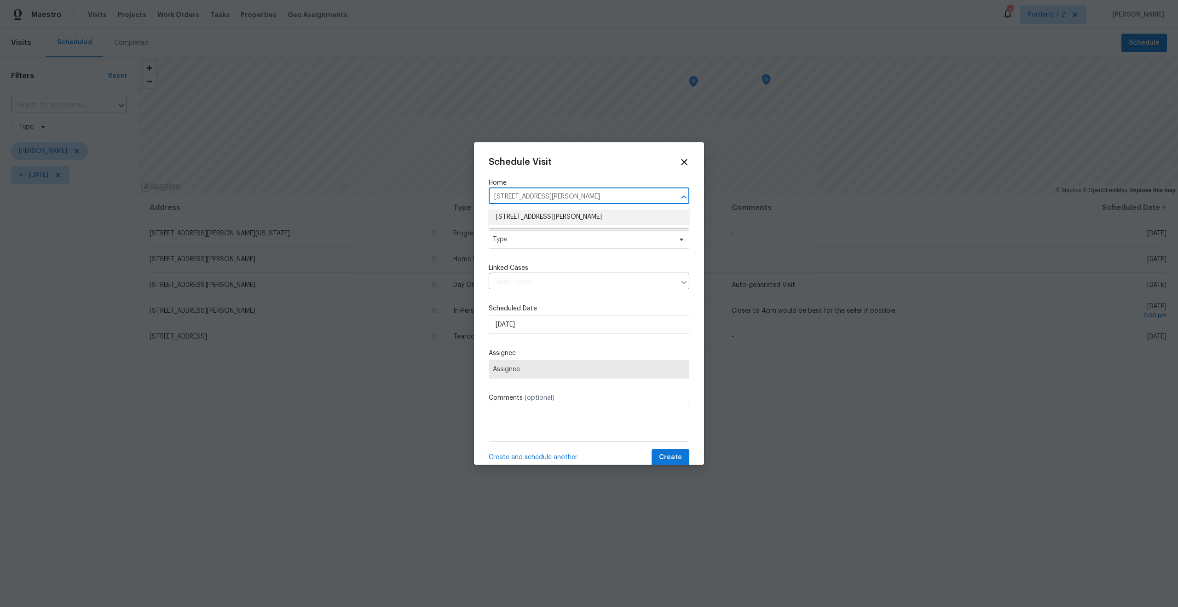
click at [534, 214] on li "6001 NE Holladay St, Portland, OR 97213" at bounding box center [589, 216] width 201 height 15
click at [533, 244] on span "Type" at bounding box center [589, 239] width 201 height 18
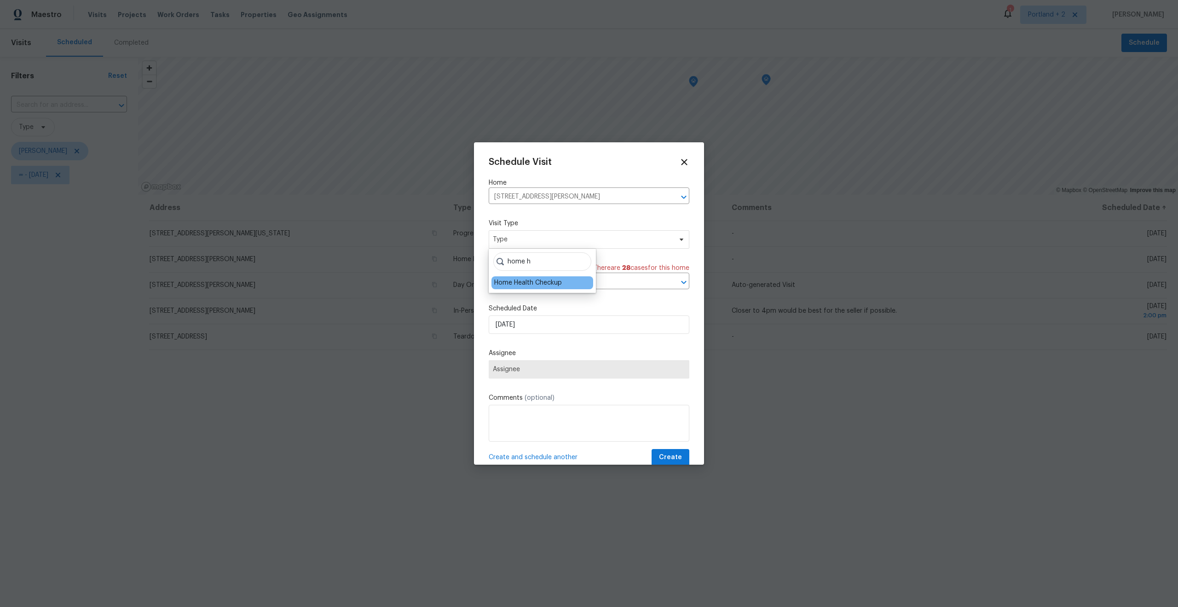
type input "home h"
click at [520, 284] on div "Home Health Checkup" at bounding box center [528, 282] width 68 height 9
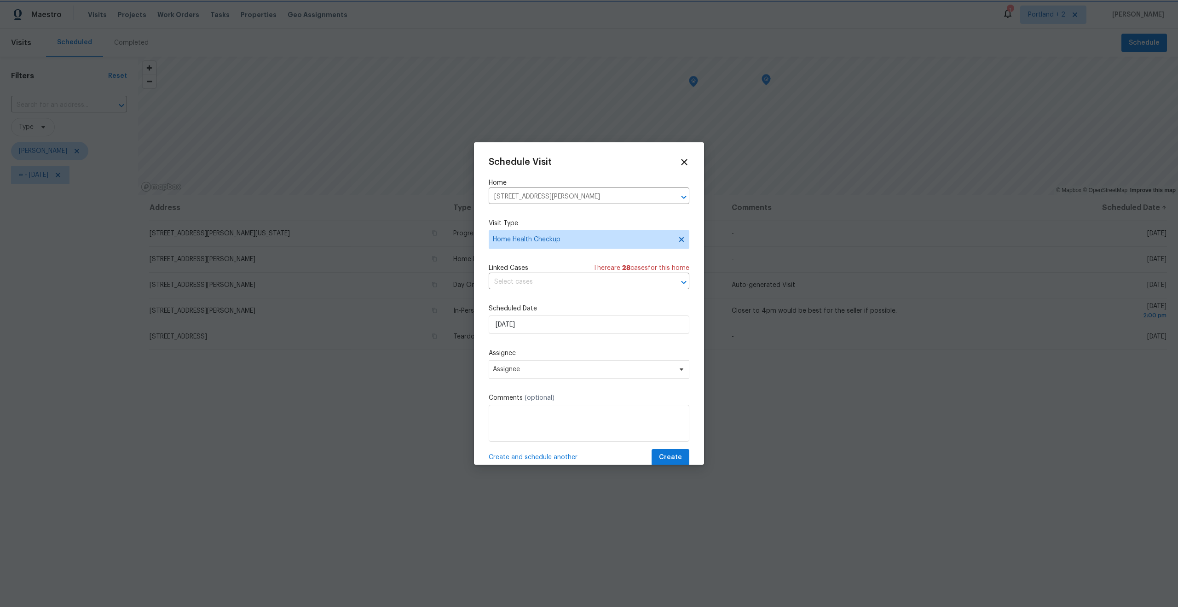
scroll to position [17, 0]
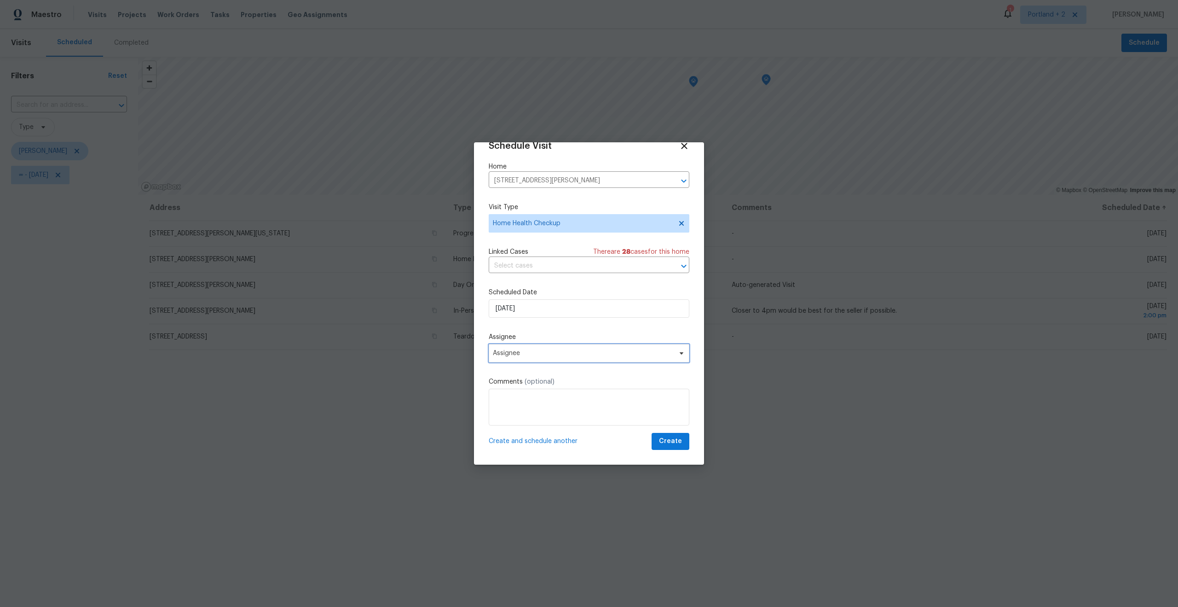
click at [532, 354] on span "Assignee" at bounding box center [583, 352] width 180 height 7
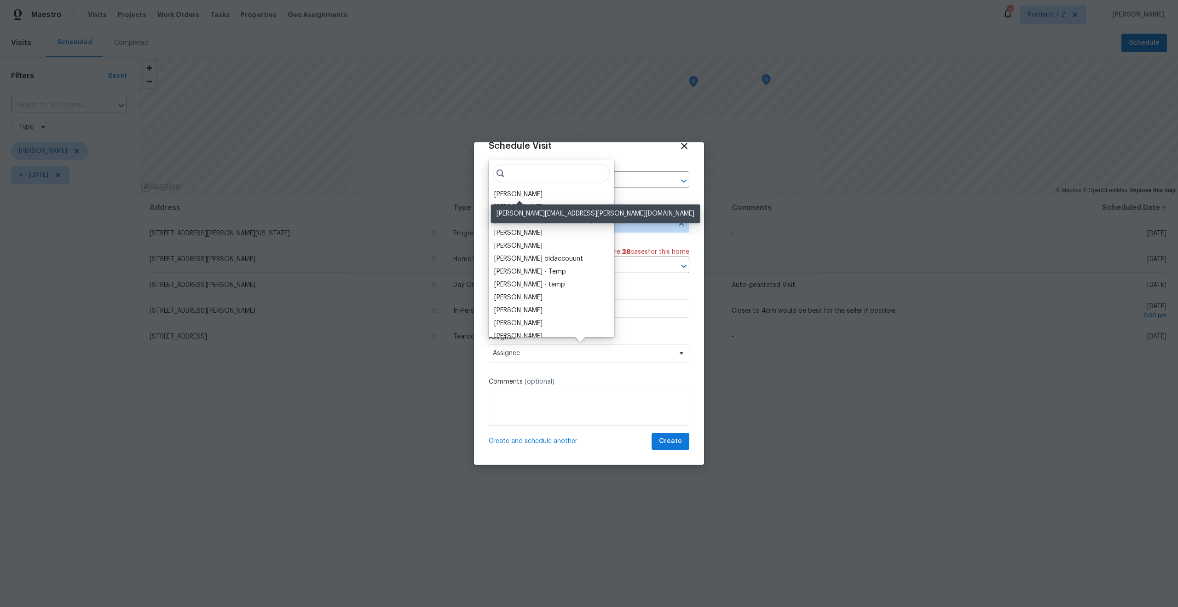
drag, startPoint x: 508, startPoint y: 193, endPoint x: 512, endPoint y: 202, distance: 9.9
click at [508, 193] on div "[PERSON_NAME]" at bounding box center [518, 194] width 48 height 9
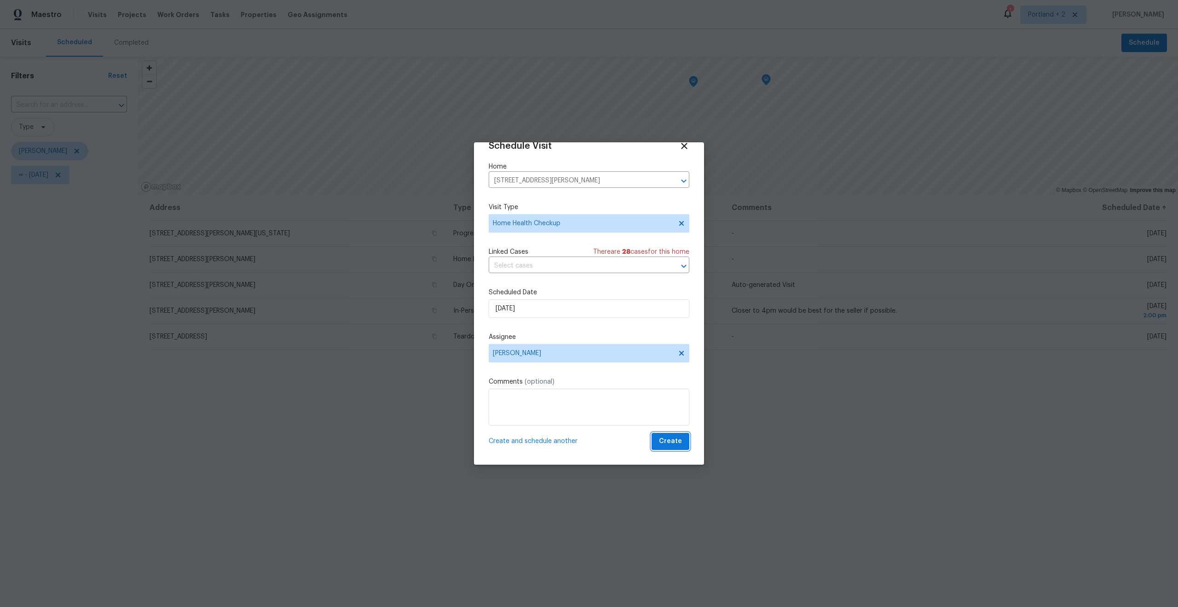
click at [682, 441] on button "Create" at bounding box center [671, 441] width 38 height 17
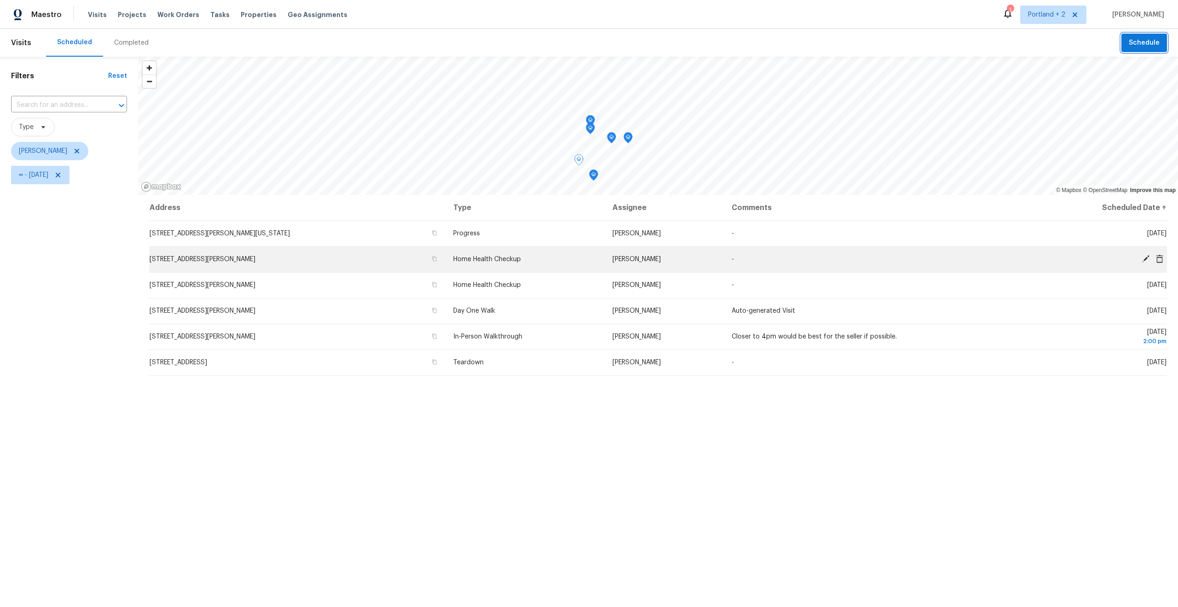
scroll to position [5, 0]
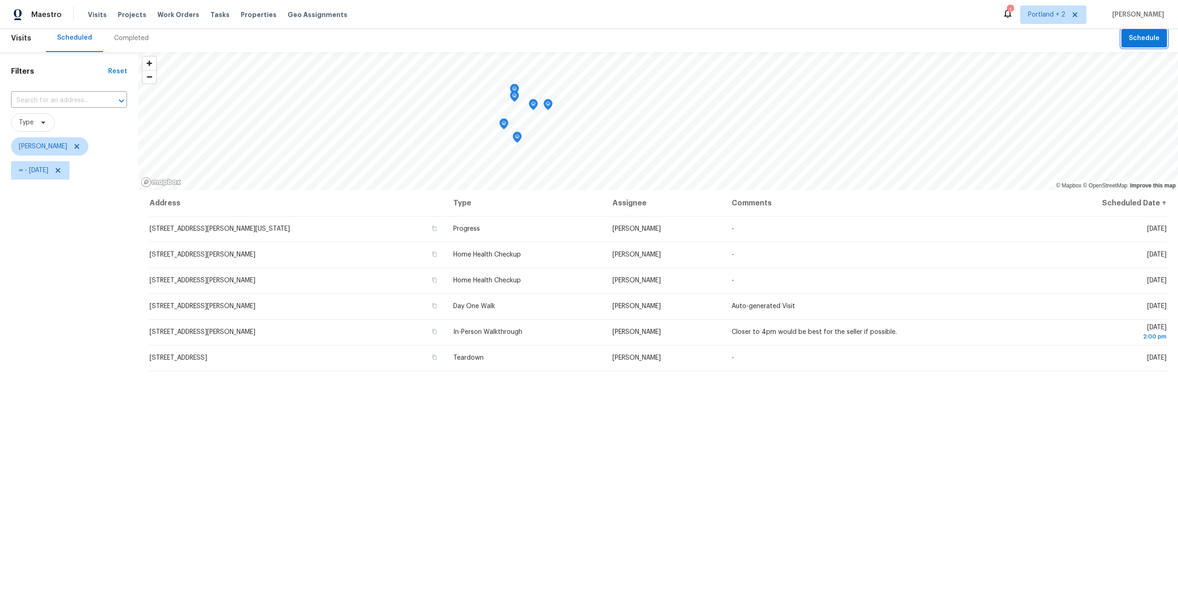
click at [1139, 40] on span "Schedule" at bounding box center [1144, 39] width 31 height 12
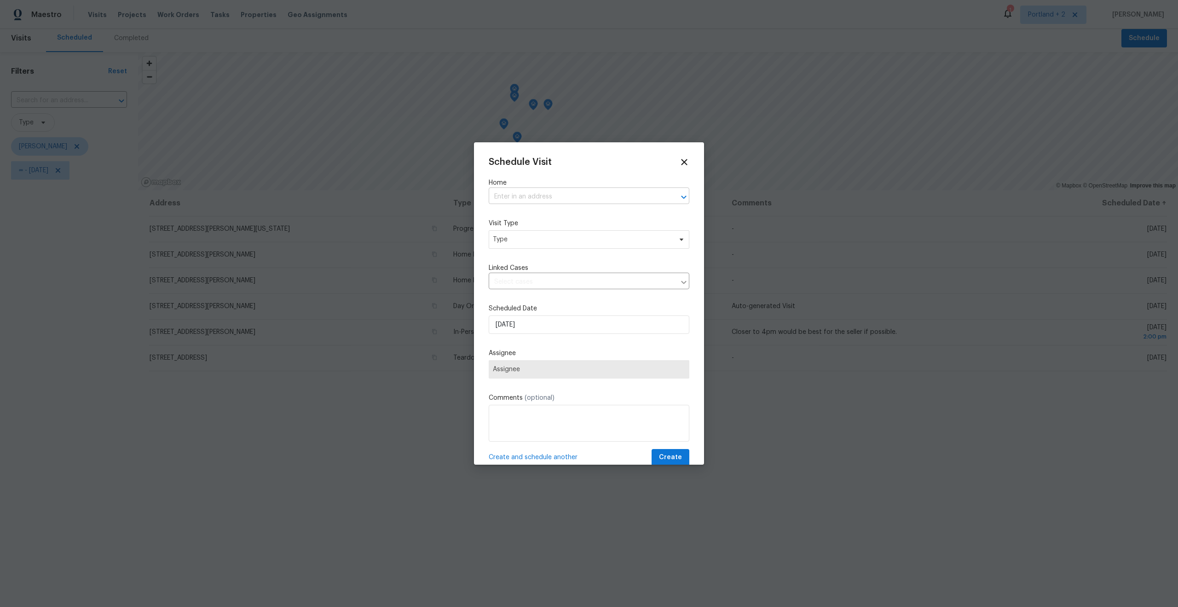
click at [540, 197] on input "text" at bounding box center [576, 197] width 175 height 14
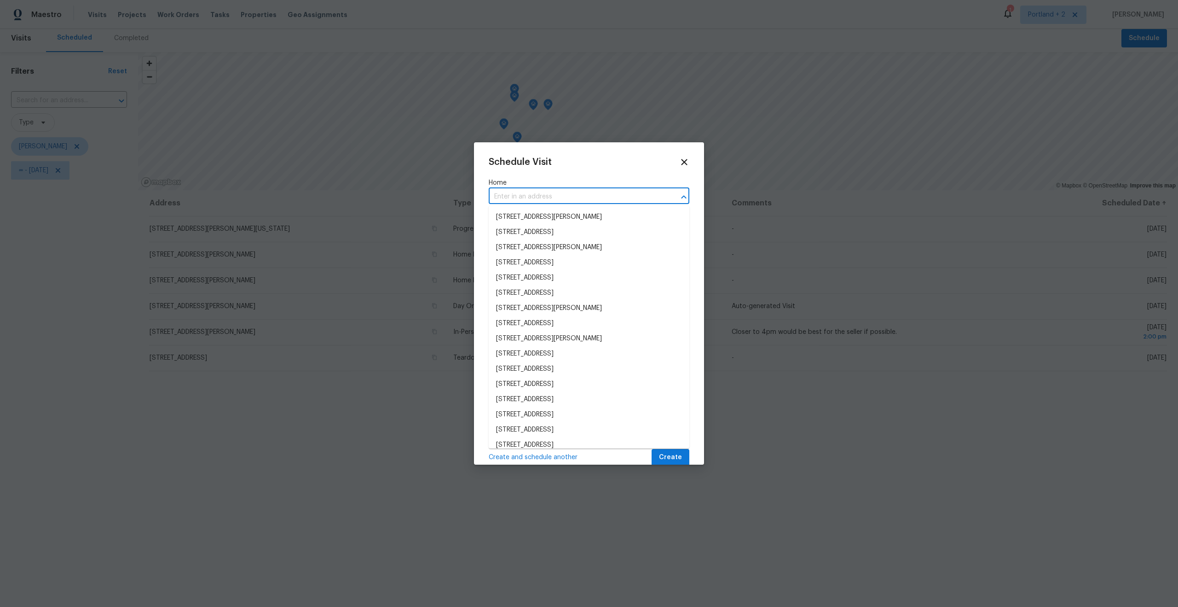
paste input "14308 SE 7th Way Vancouver WA 98683"
type input "14308 SE 7th Way Vancouver WA 98683"
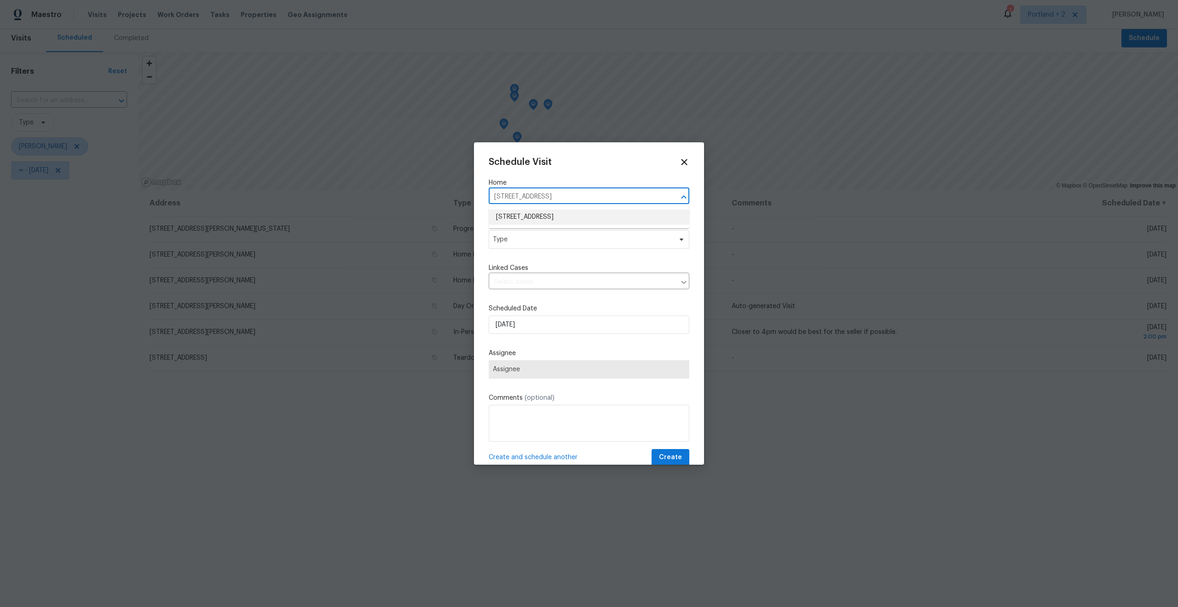
drag, startPoint x: 549, startPoint y: 219, endPoint x: 544, endPoint y: 225, distance: 8.1
click at [549, 219] on li "14308 SE 7th Way, Vancouver, WA 98683" at bounding box center [589, 216] width 201 height 15
click at [540, 240] on span "Type" at bounding box center [582, 239] width 179 height 9
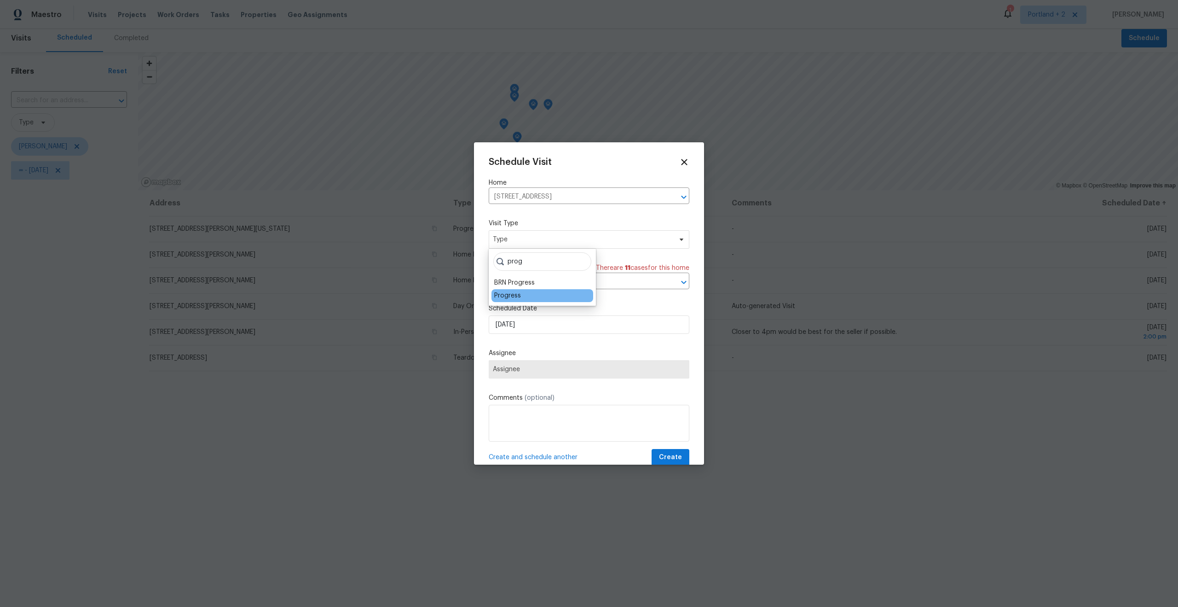
type input "prog"
click at [509, 298] on div "Progress" at bounding box center [507, 295] width 27 height 9
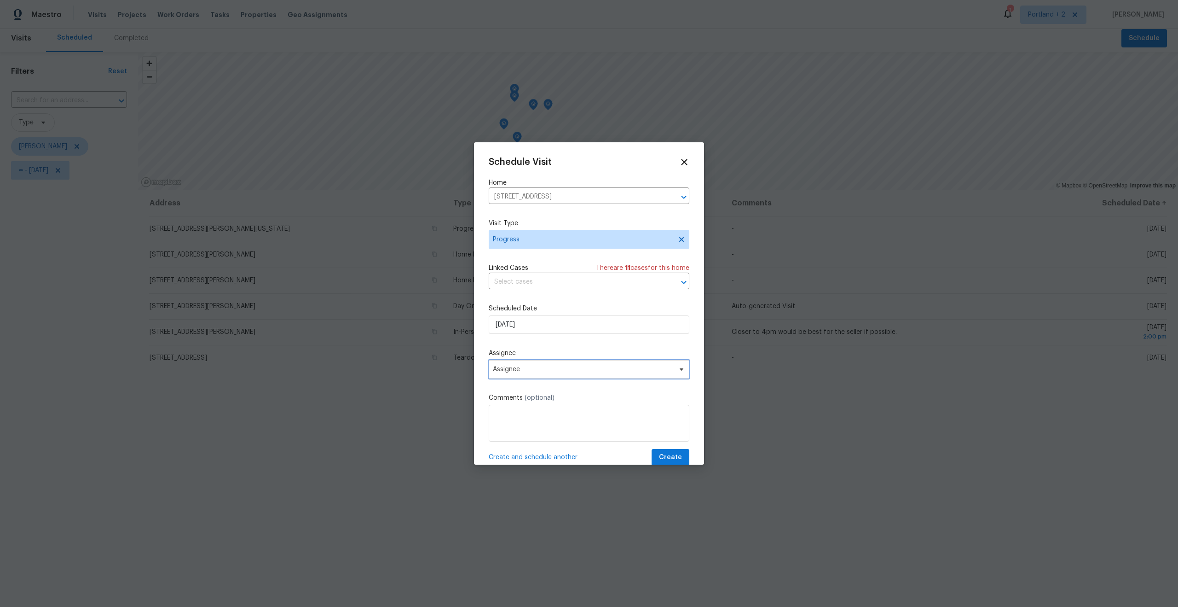
click at [546, 376] on span "Assignee" at bounding box center [589, 369] width 201 height 18
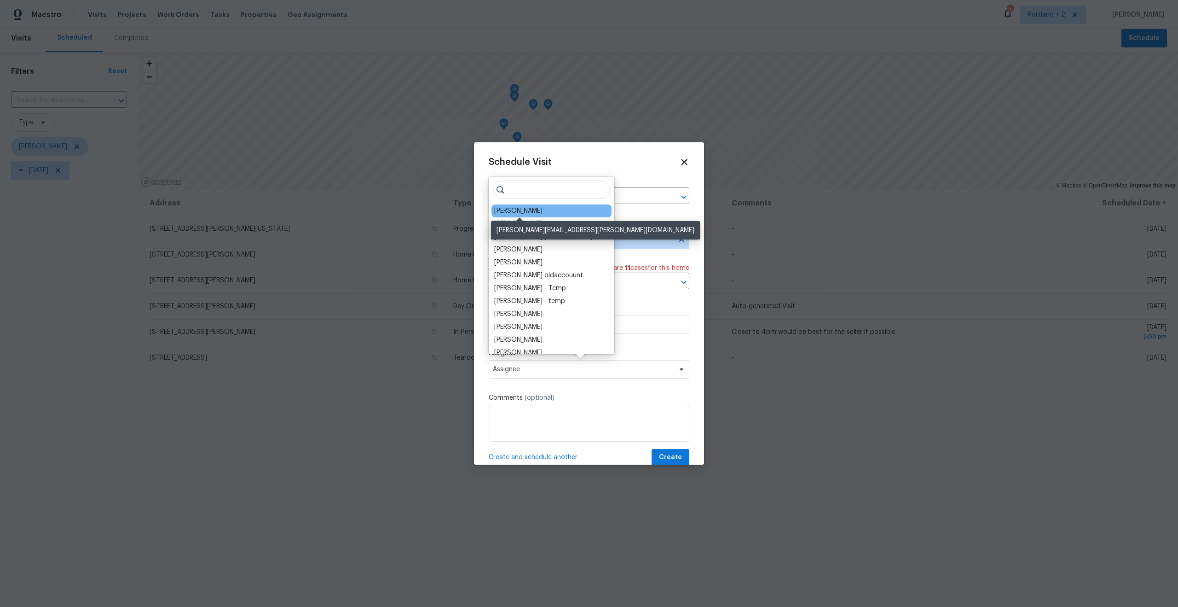
click at [534, 211] on div "[PERSON_NAME]" at bounding box center [518, 210] width 48 height 9
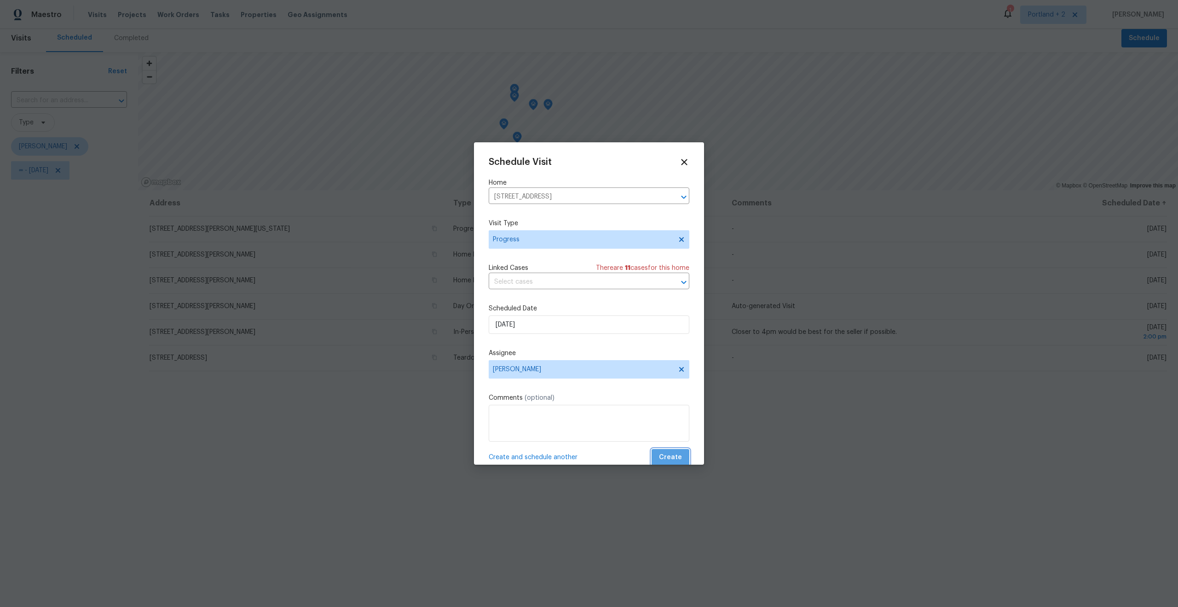
drag, startPoint x: 683, startPoint y: 457, endPoint x: 678, endPoint y: 456, distance: 5.0
click at [682, 457] on button "Create" at bounding box center [671, 457] width 38 height 17
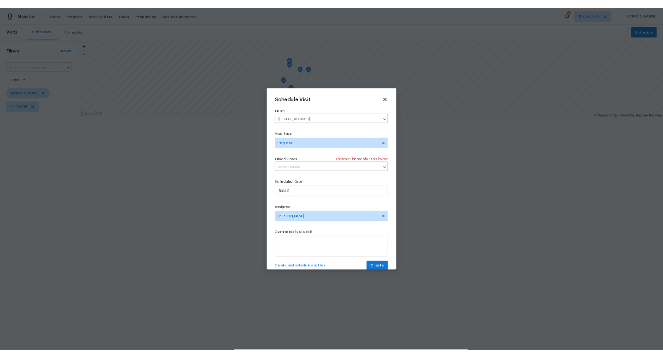
scroll to position [0, 0]
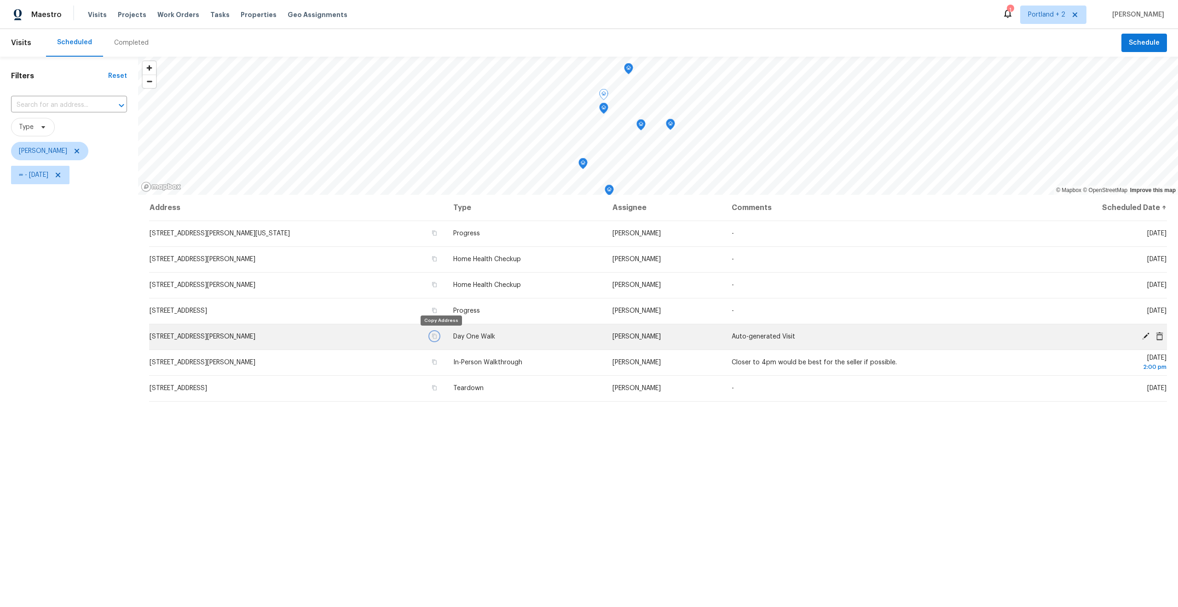
click at [437, 335] on icon "button" at bounding box center [435, 336] width 6 height 6
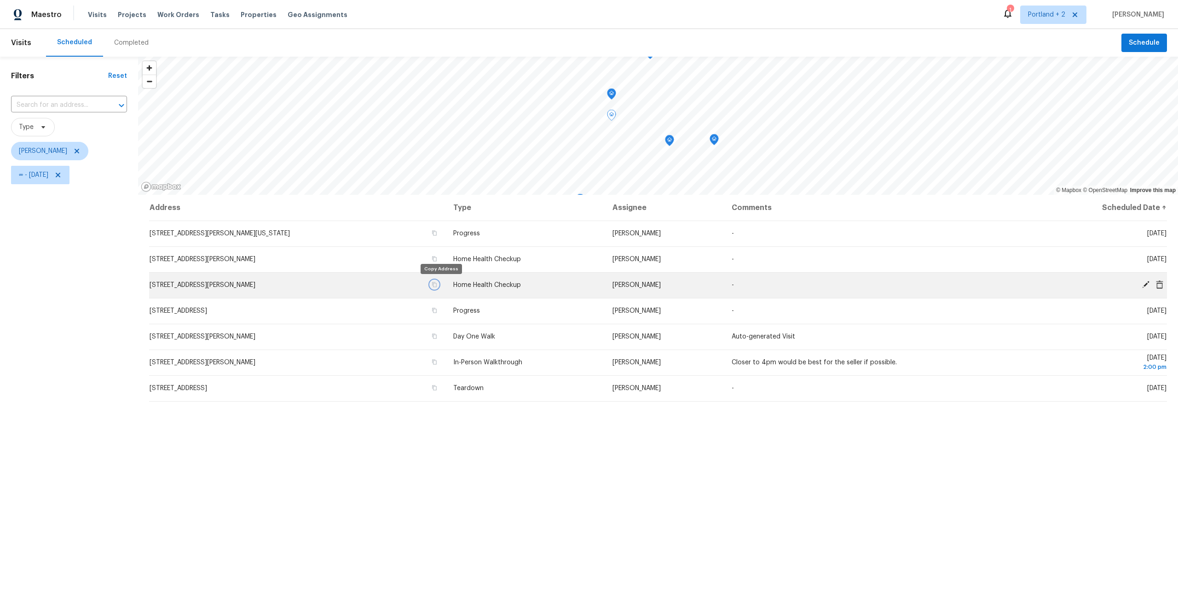
click at [437, 287] on icon "button" at bounding box center [434, 284] width 5 height 5
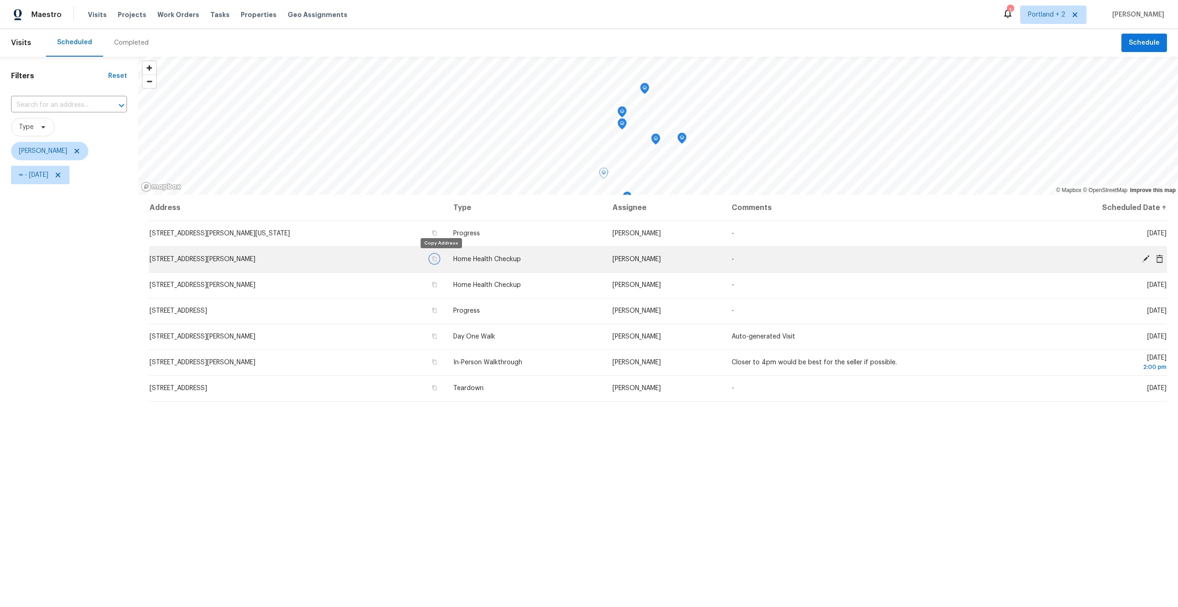
drag, startPoint x: 439, startPoint y: 260, endPoint x: 431, endPoint y: 251, distance: 13.0
click at [437, 260] on icon "button" at bounding box center [434, 258] width 5 height 5
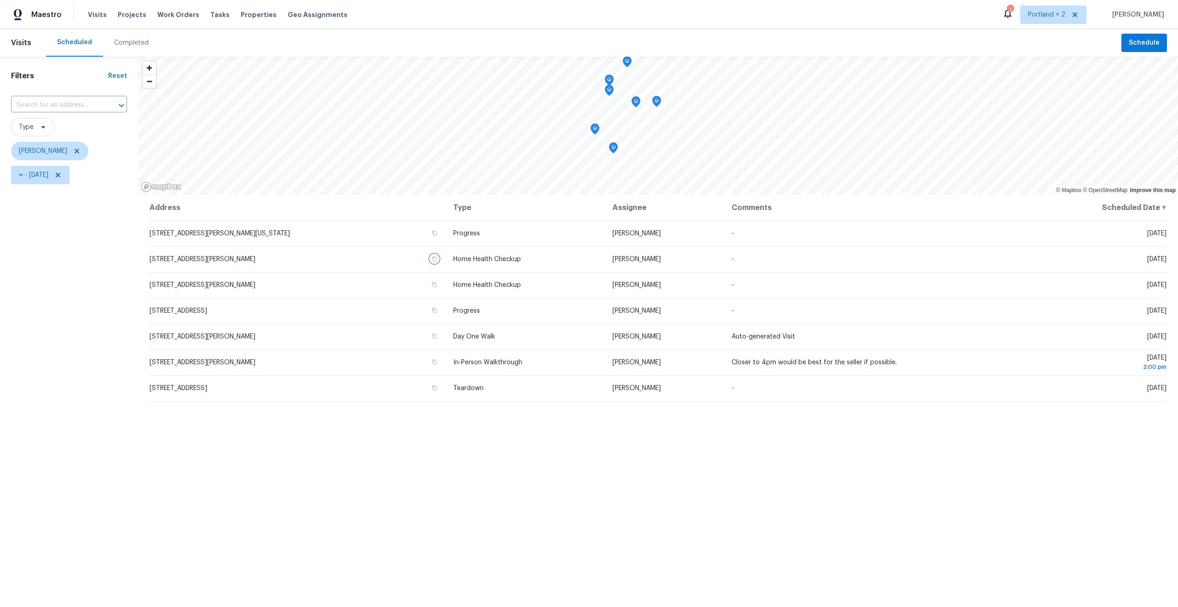
drag, startPoint x: 628, startPoint y: 178, endPoint x: 608, endPoint y: 149, distance: 35.5
click at [614, 142] on icon "Map marker" at bounding box center [613, 148] width 9 height 12
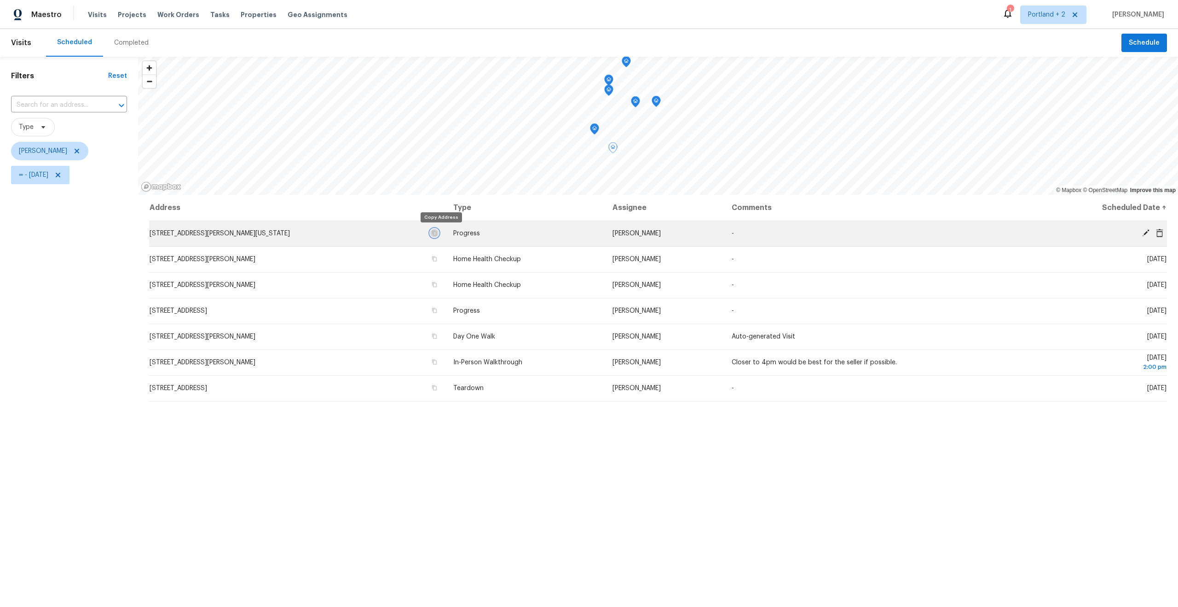
drag, startPoint x: 440, startPoint y: 234, endPoint x: 433, endPoint y: 234, distance: 7.4
click at [437, 234] on icon "button" at bounding box center [435, 233] width 6 height 6
click at [636, 102] on icon "Map marker" at bounding box center [635, 101] width 3 height 2
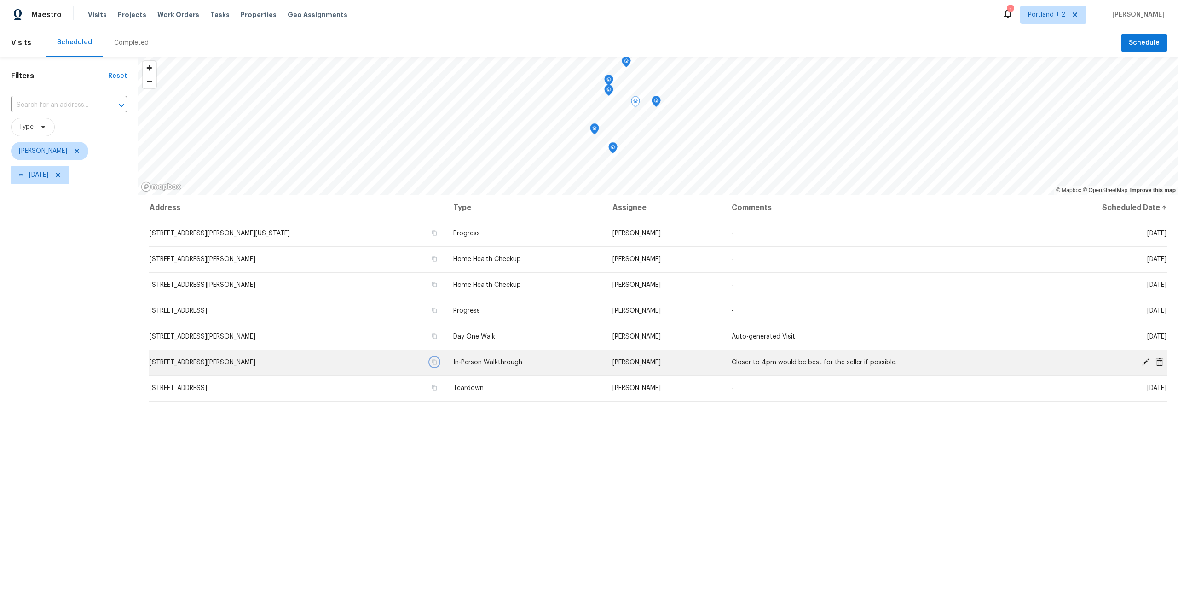
drag, startPoint x: 439, startPoint y: 361, endPoint x: 443, endPoint y: 370, distance: 9.5
click at [437, 361] on icon "button" at bounding box center [435, 362] width 6 height 6
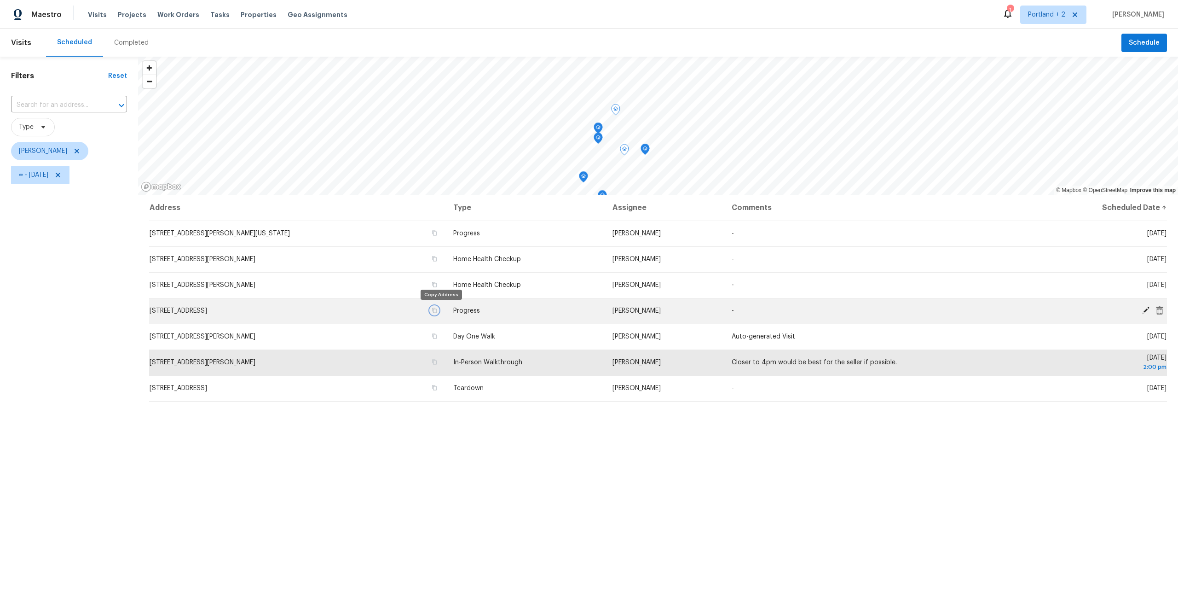
click at [437, 311] on icon "button" at bounding box center [435, 310] width 6 height 6
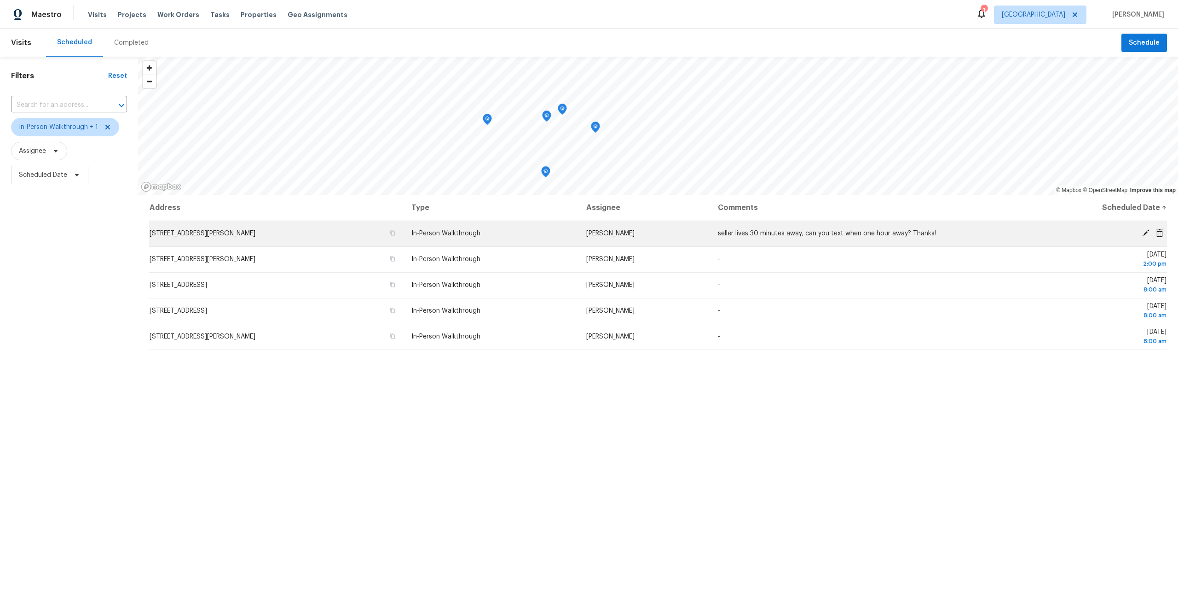
scroll to position [10, 0]
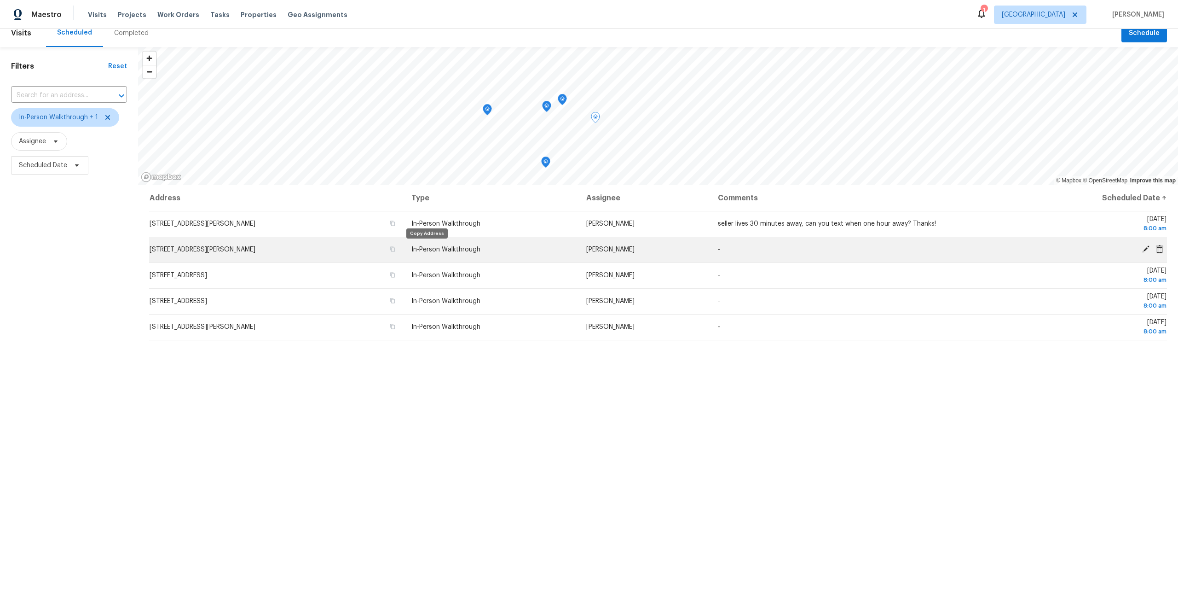
click at [395, 249] on icon "button" at bounding box center [393, 249] width 6 height 6
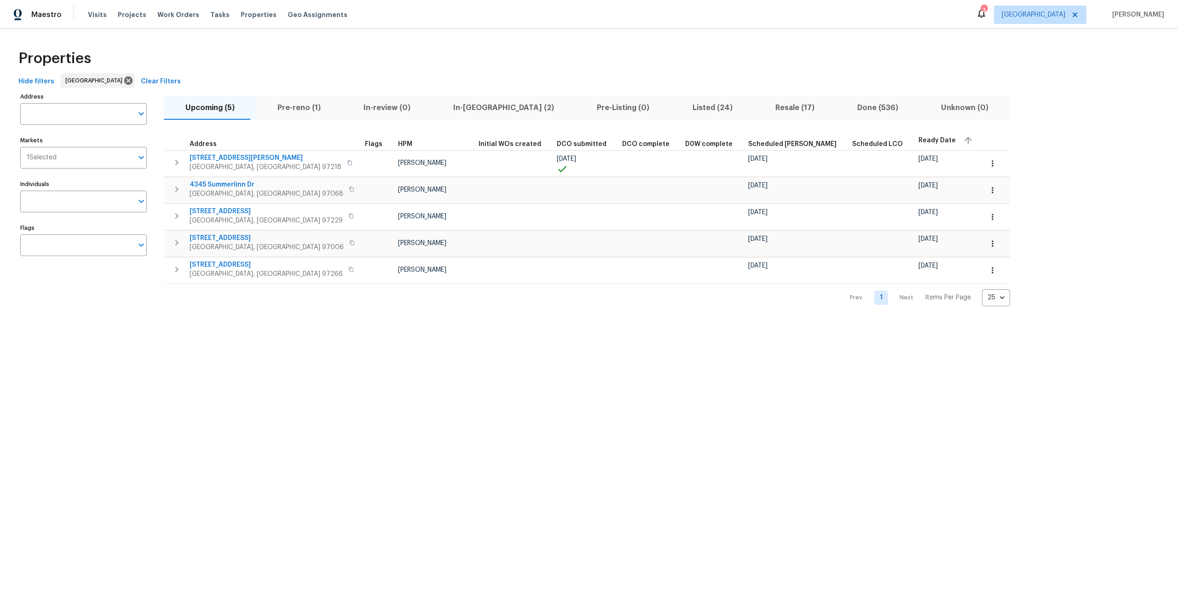
click at [295, 110] on span "Pre-reno (1)" at bounding box center [298, 107] width 75 height 13
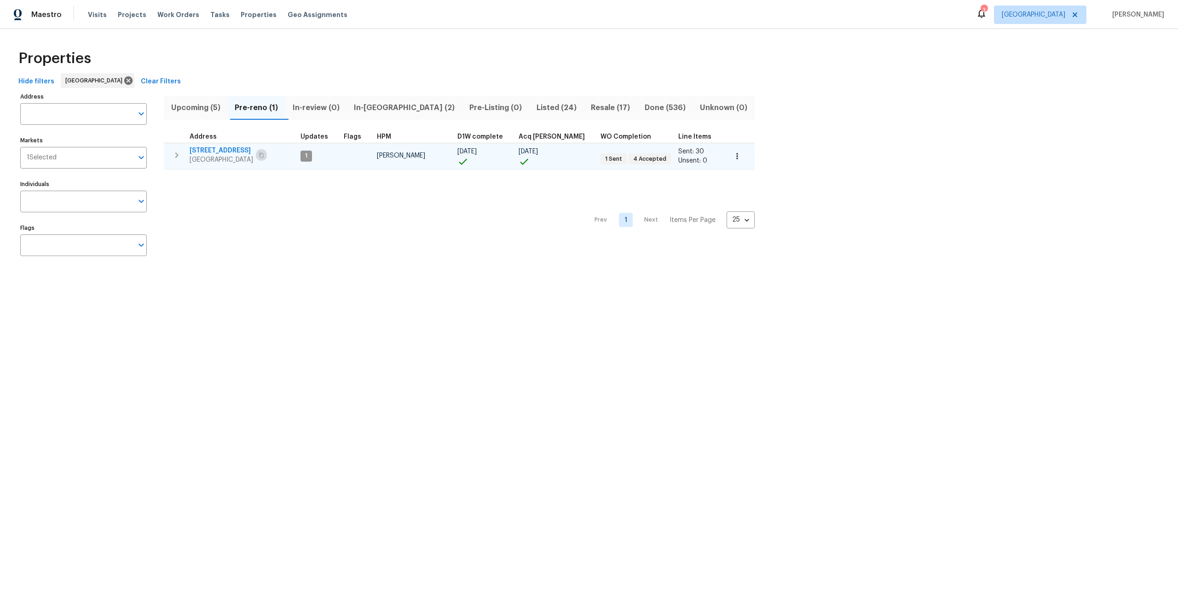
drag, startPoint x: 266, startPoint y: 154, endPoint x: 258, endPoint y: 156, distance: 8.2
click at [264, 154] on icon "button" at bounding box center [262, 155] width 6 height 6
click at [214, 107] on span "Upcoming (5)" at bounding box center [195, 107] width 53 height 13
